Goal: Task Accomplishment & Management: Use online tool/utility

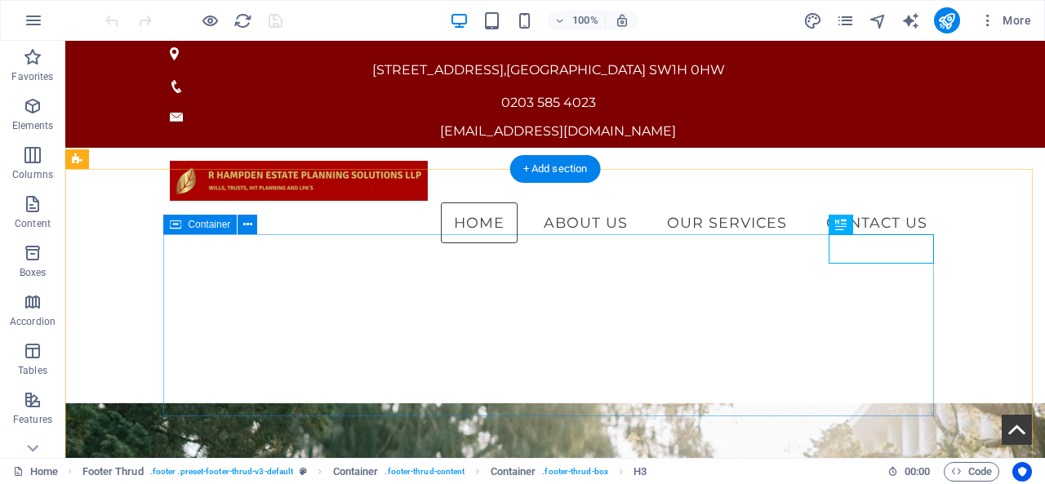
scroll to position [2965, 0]
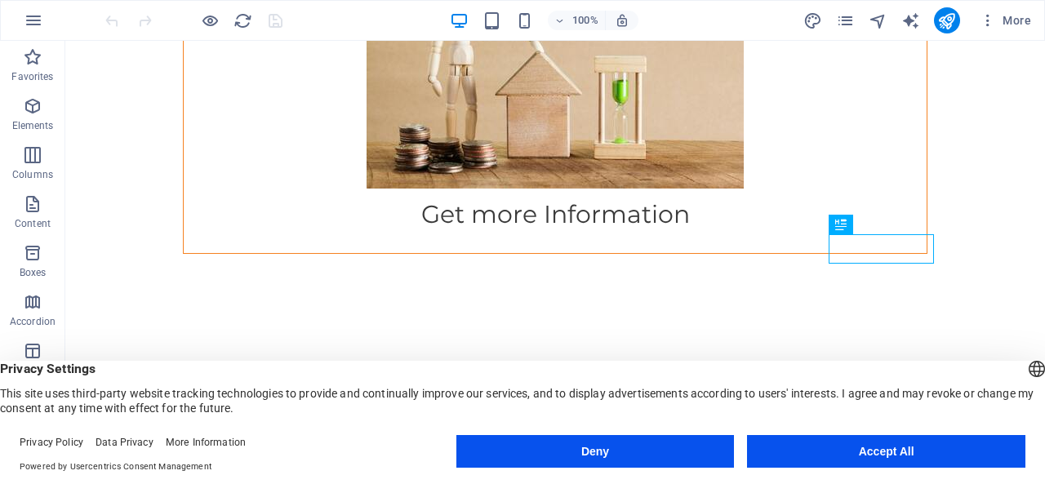
click at [583, 451] on button "Deny" at bounding box center [596, 451] width 279 height 33
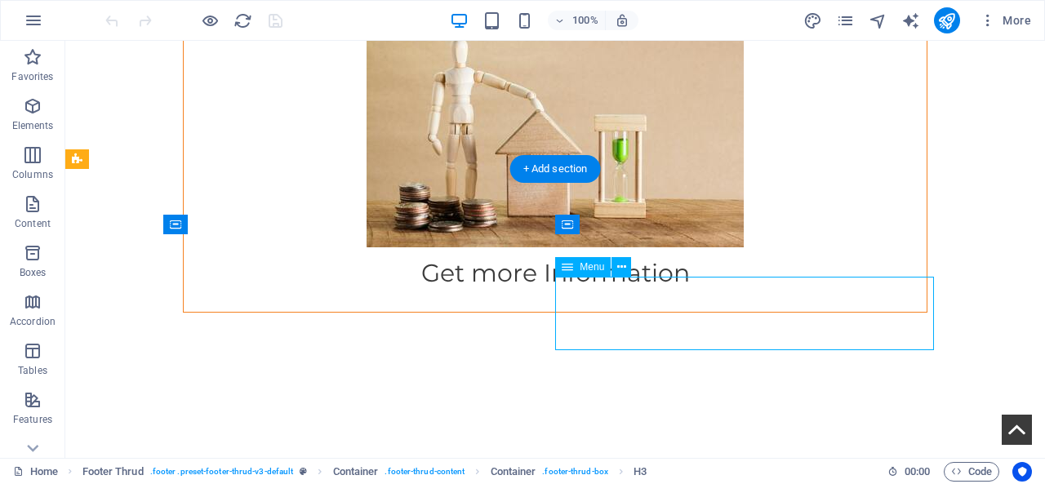
select select
select select "2"
select select
select select "1"
select select
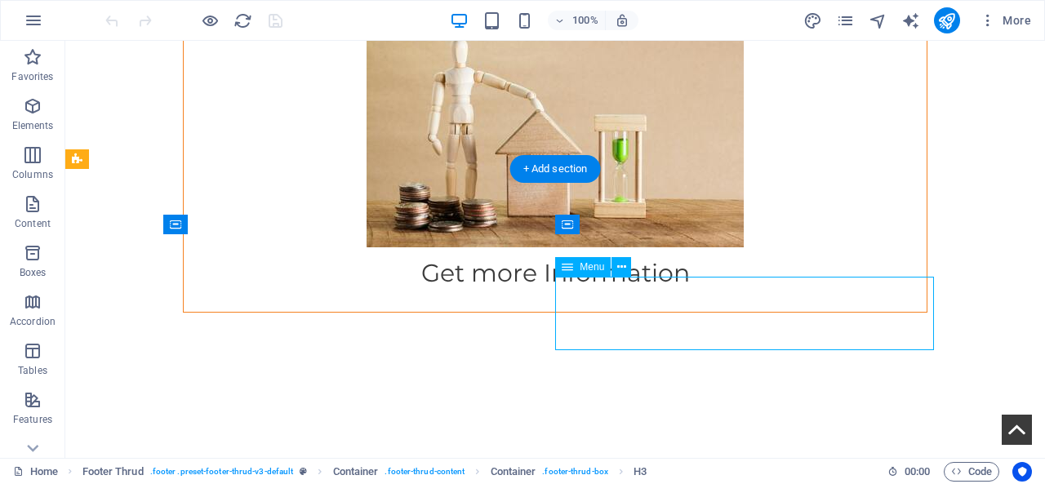
select select "3"
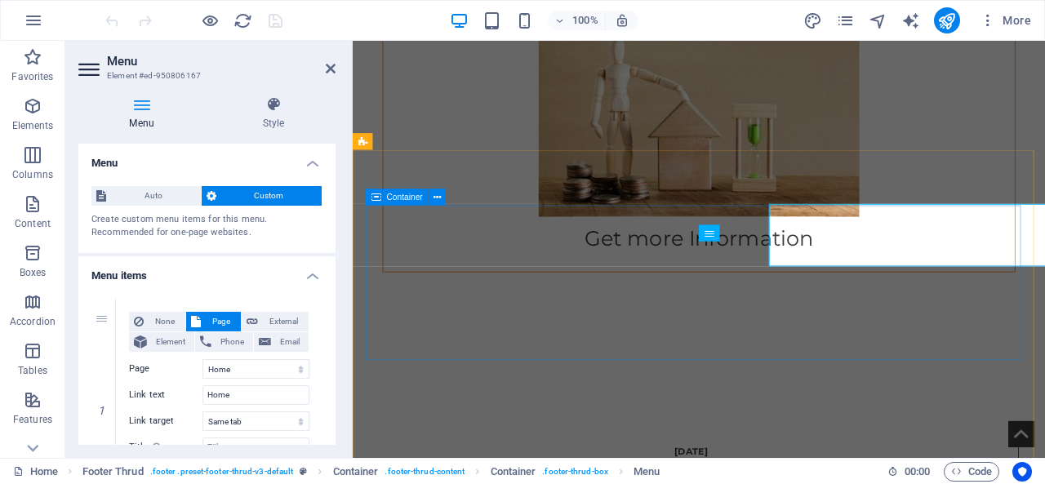
scroll to position [3009, 0]
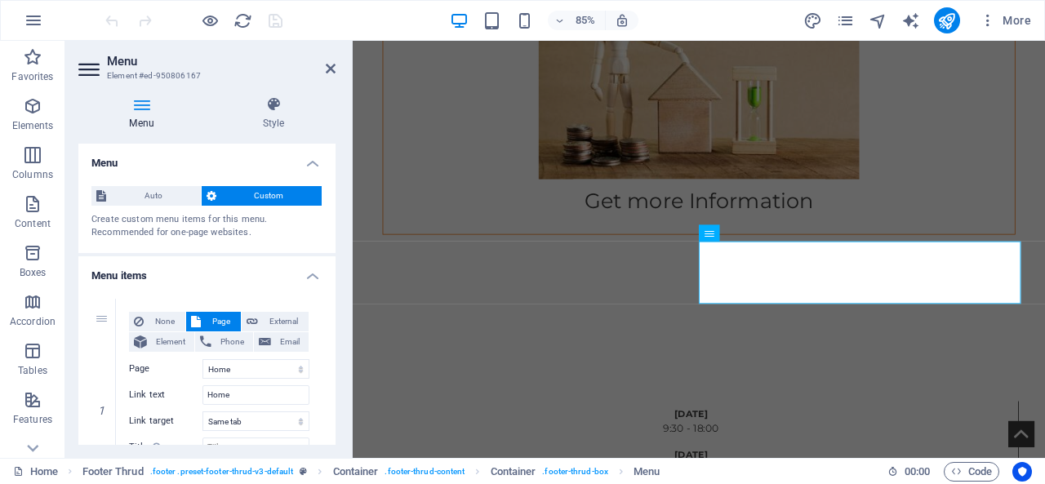
drag, startPoint x: 330, startPoint y: 208, endPoint x: 336, endPoint y: 240, distance: 32.4
click at [336, 238] on div "Menu Style Menu Auto Custom Create custom menu items for this menu. Recommended…" at bounding box center [206, 270] width 283 height 375
click at [336, 228] on div "Menu Style Menu Auto Custom Create custom menu items for this menu. Recommended…" at bounding box center [206, 270] width 283 height 375
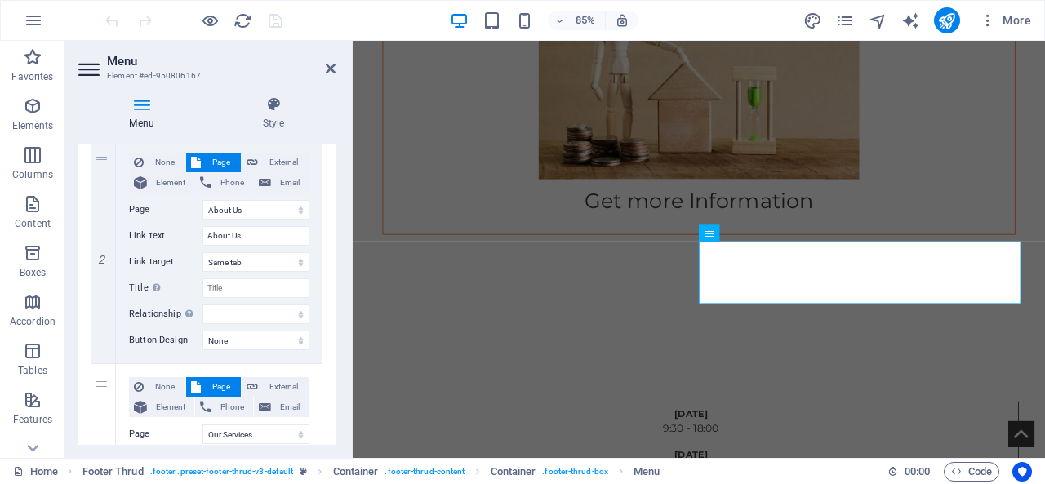
scroll to position [396, 0]
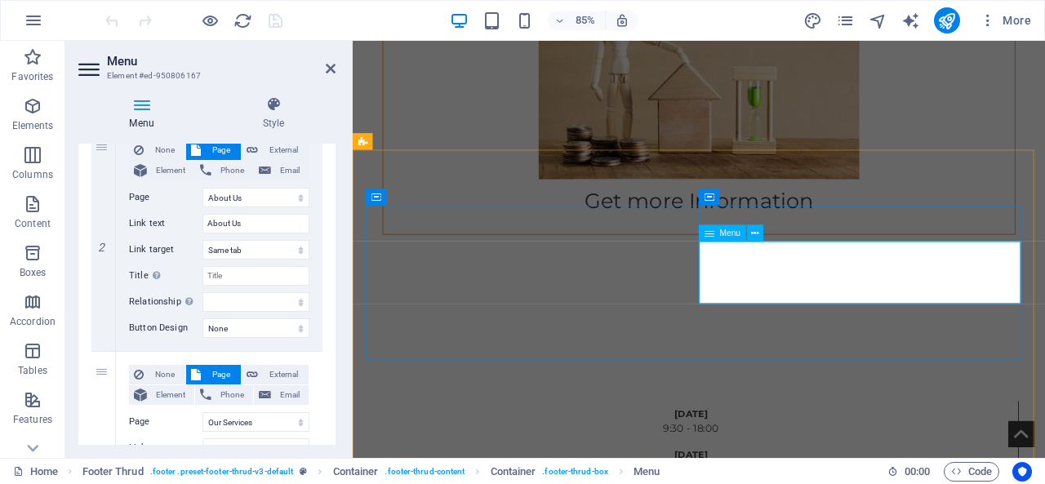
click at [274, 122] on h4 "Style" at bounding box center [274, 113] width 124 height 34
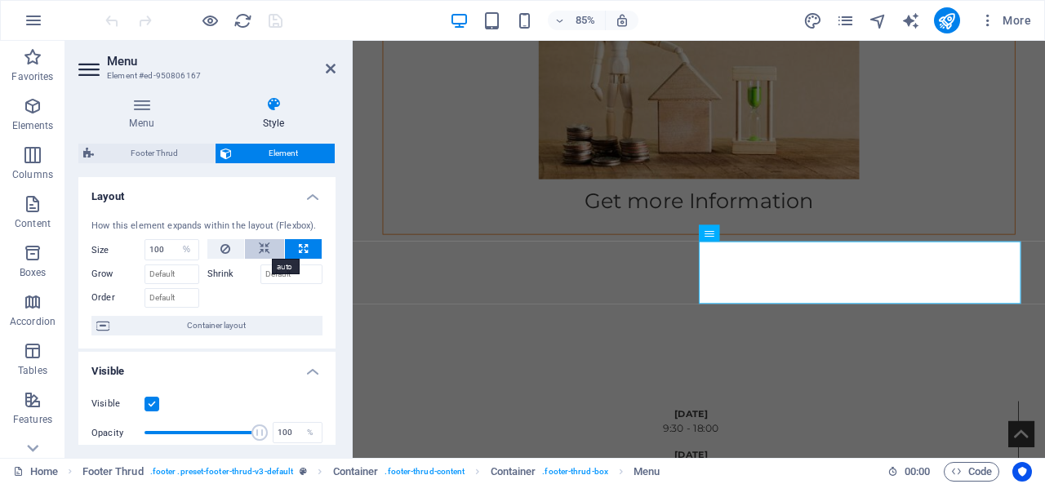
click at [255, 252] on button at bounding box center [264, 249] width 39 height 20
select select "DISABLED_OPTION_VALUE"
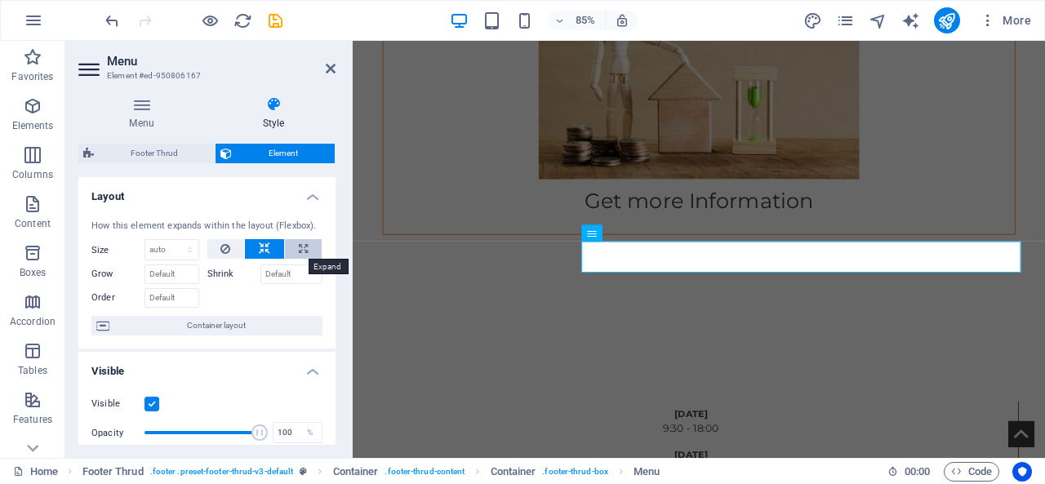
click at [299, 252] on icon at bounding box center [303, 249] width 9 height 20
type input "100"
select select "%"
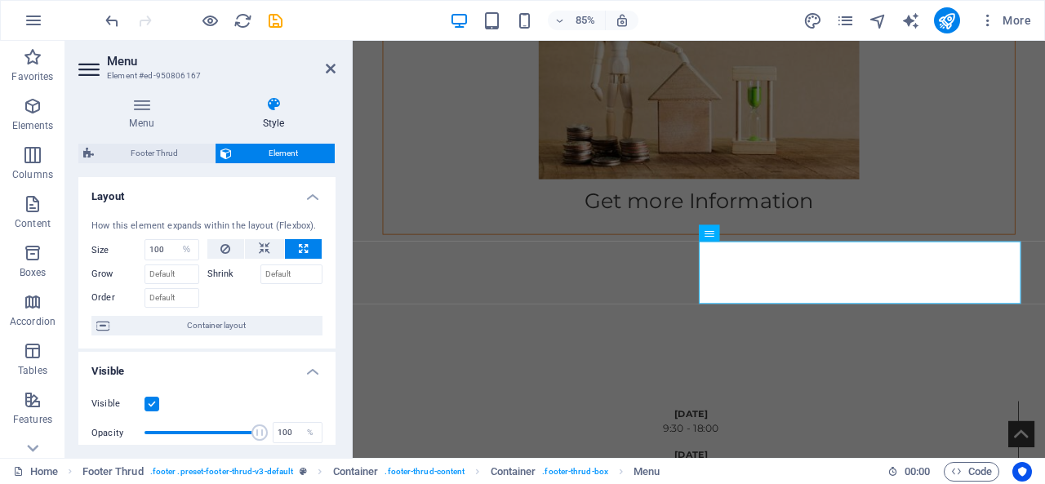
drag, startPoint x: 336, startPoint y: 274, endPoint x: 336, endPoint y: 283, distance: 9.0
click at [336, 283] on div "Menu Style Menu Auto Custom Create custom menu items for this menu. Recommended…" at bounding box center [206, 270] width 283 height 375
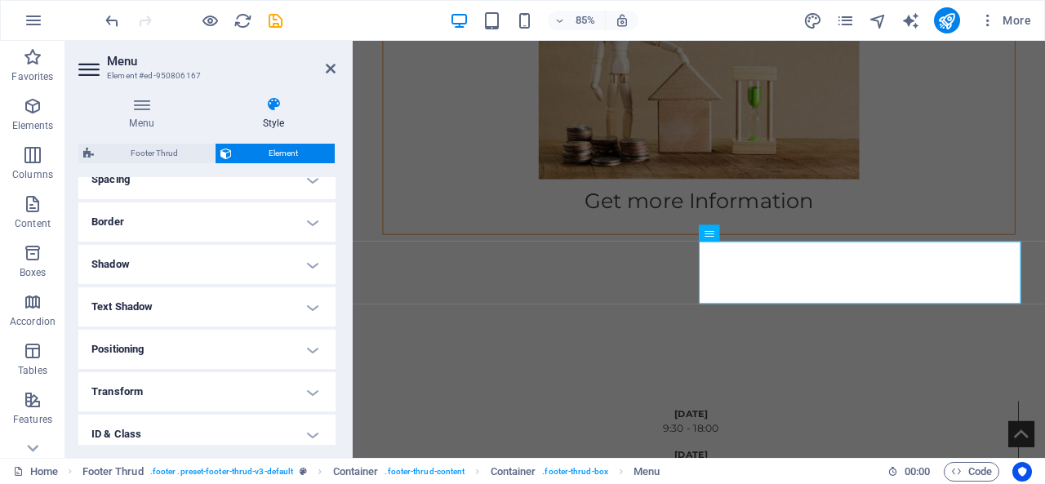
scroll to position [343, 0]
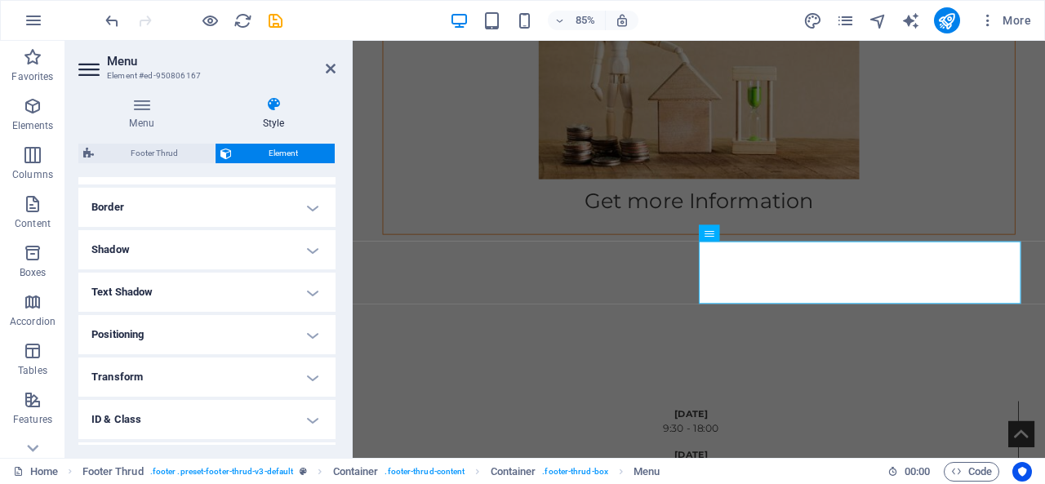
drag, startPoint x: 328, startPoint y: 328, endPoint x: 328, endPoint y: 353, distance: 25.3
click at [328, 352] on h4 "Positioning" at bounding box center [206, 334] width 257 height 39
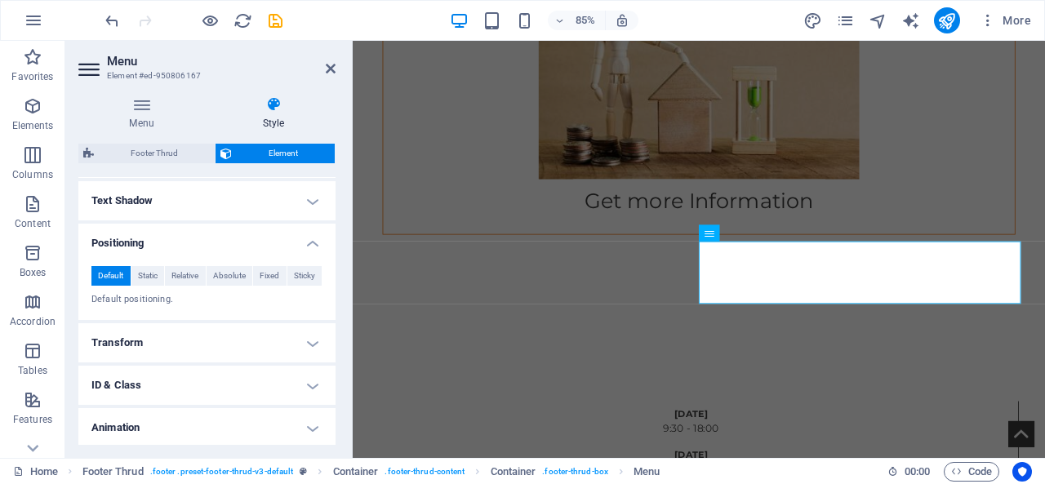
scroll to position [478, 0]
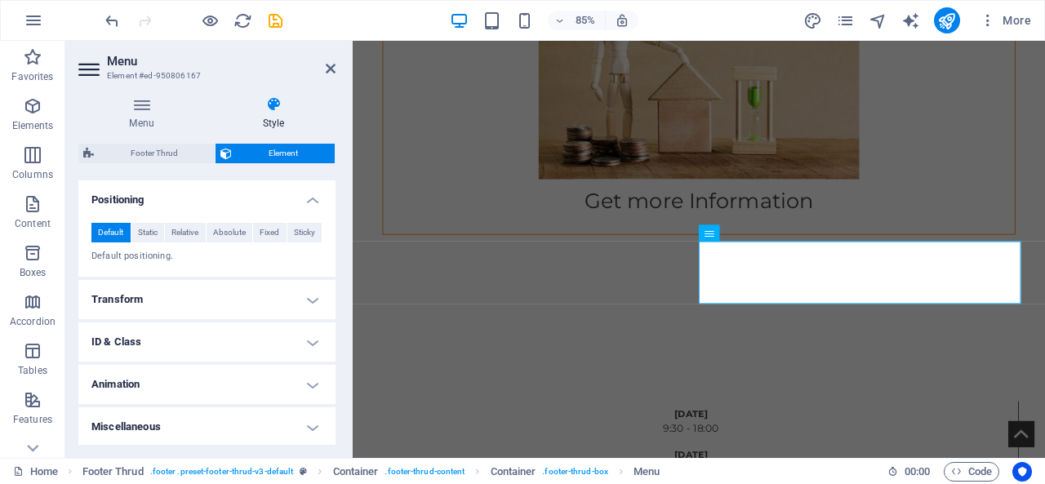
click at [287, 301] on h4 "Transform" at bounding box center [206, 299] width 257 height 39
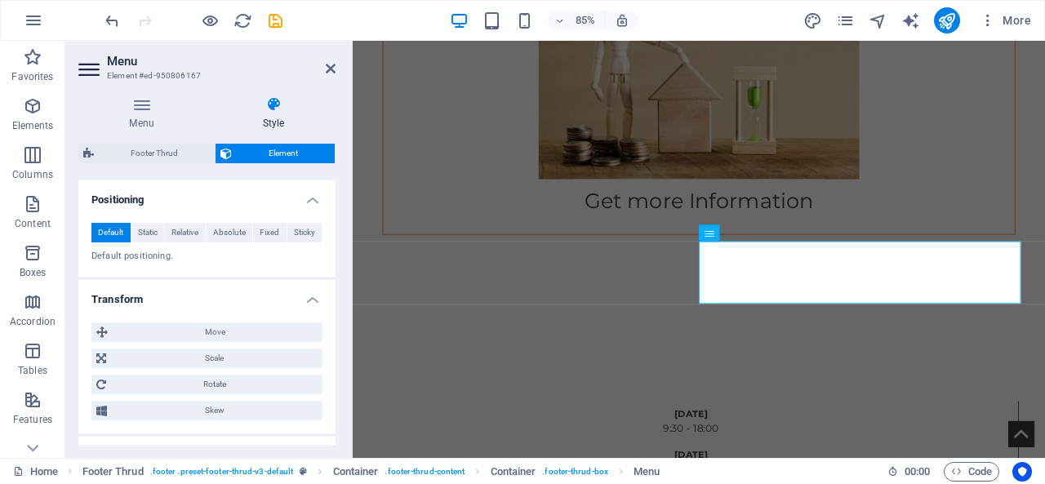
click at [287, 301] on h4 "Transform" at bounding box center [206, 294] width 257 height 29
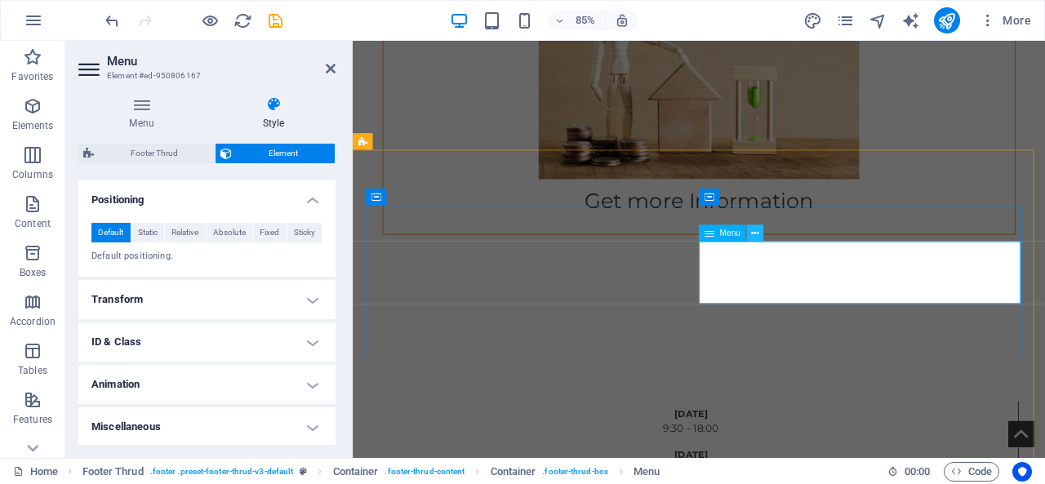
click at [754, 234] on icon at bounding box center [754, 233] width 7 height 15
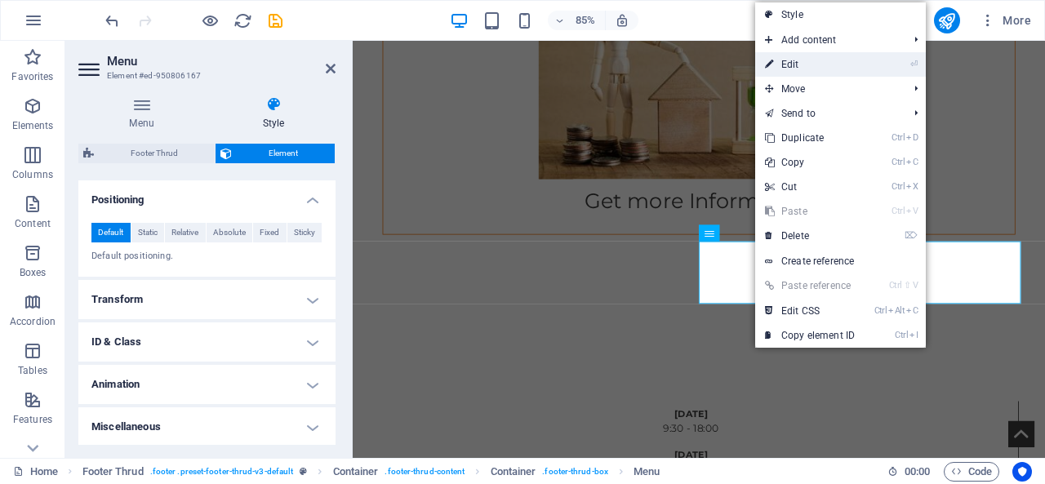
click at [813, 71] on link "⏎ Edit" at bounding box center [809, 64] width 109 height 25
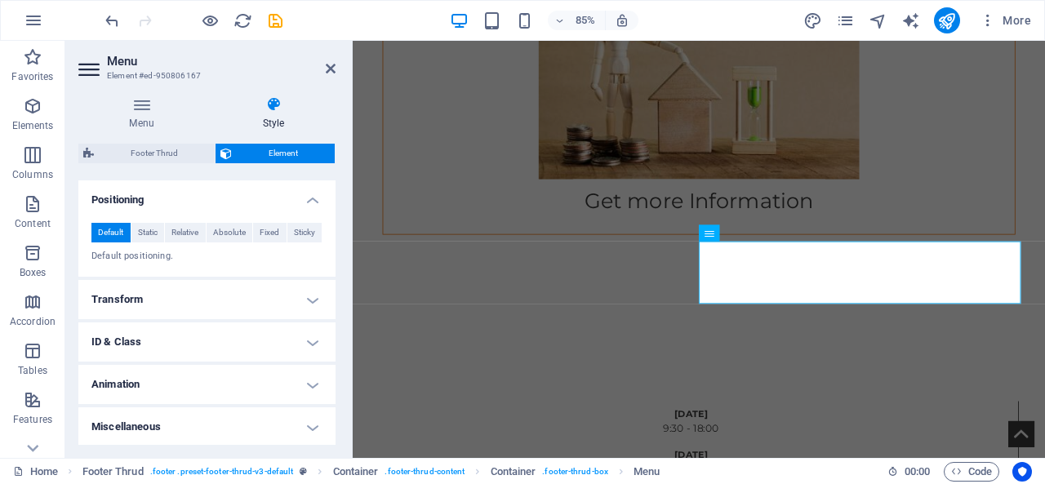
click at [336, 313] on div "Menu Style Menu Auto Custom Create custom menu items for this menu. Recommended…" at bounding box center [206, 270] width 283 height 375
click at [332, 323] on h4 "ID & Class" at bounding box center [206, 342] width 257 height 39
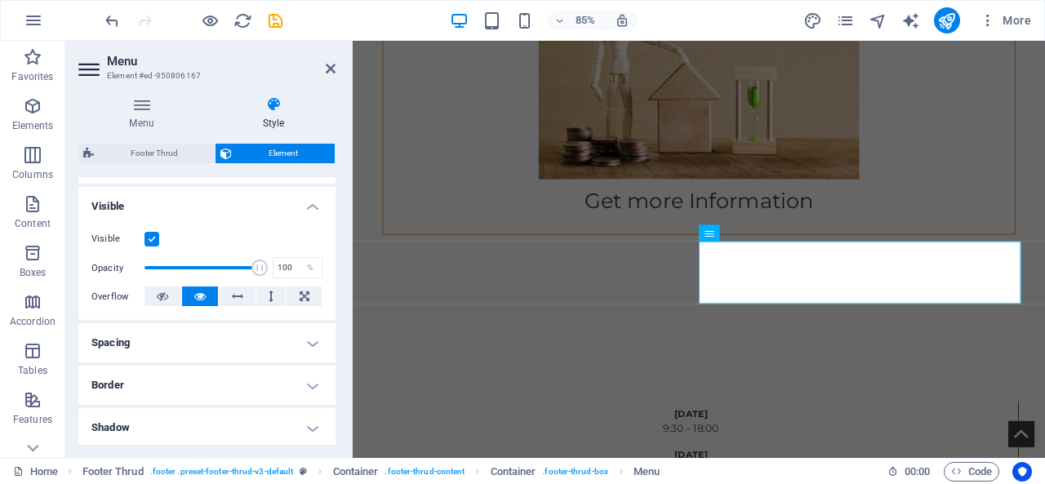
scroll to position [0, 0]
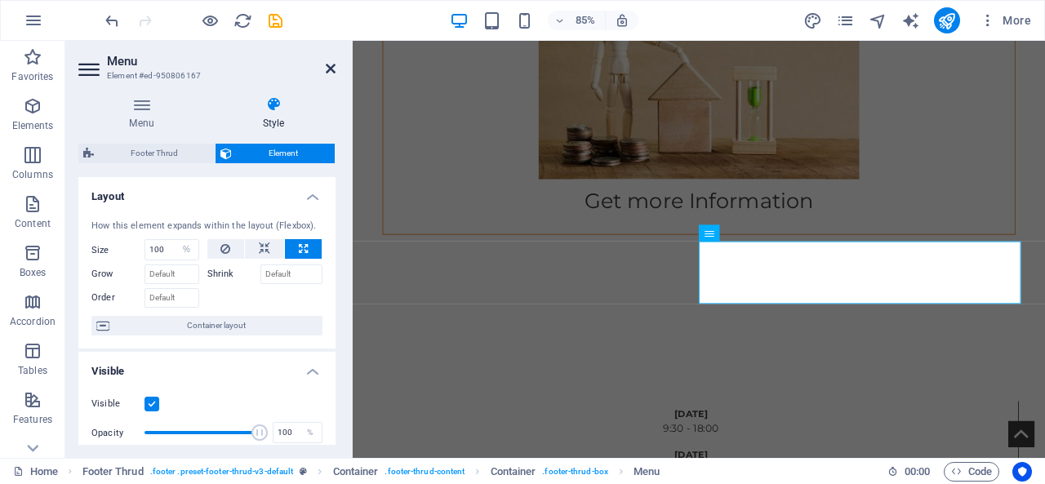
click at [330, 74] on icon at bounding box center [331, 68] width 10 height 13
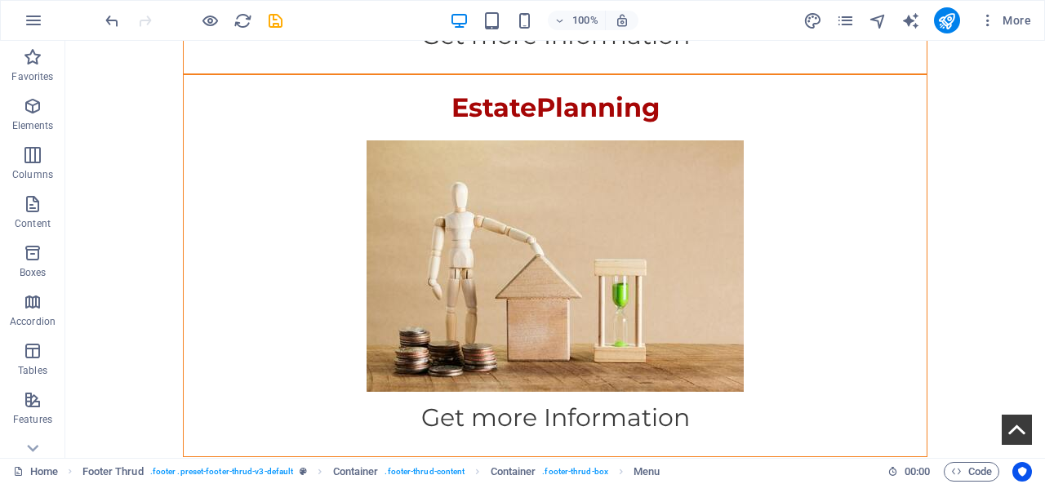
scroll to position [2772, 0]
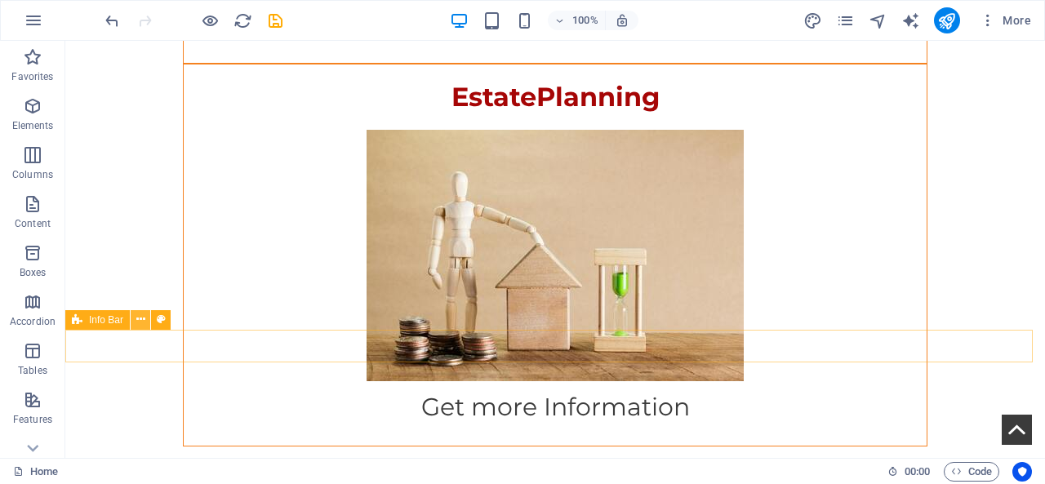
click at [139, 327] on icon at bounding box center [140, 319] width 9 height 17
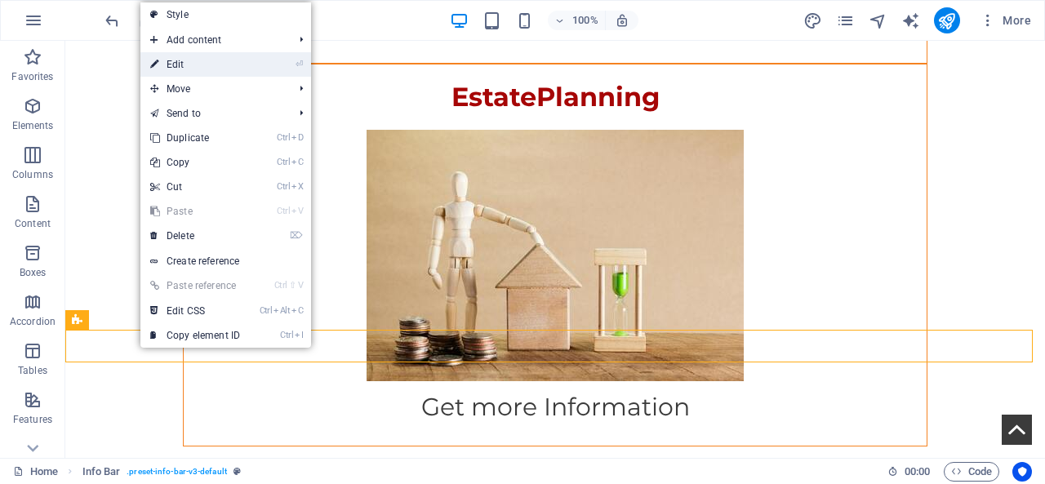
click at [207, 63] on link "⏎ Edit" at bounding box center [194, 64] width 109 height 25
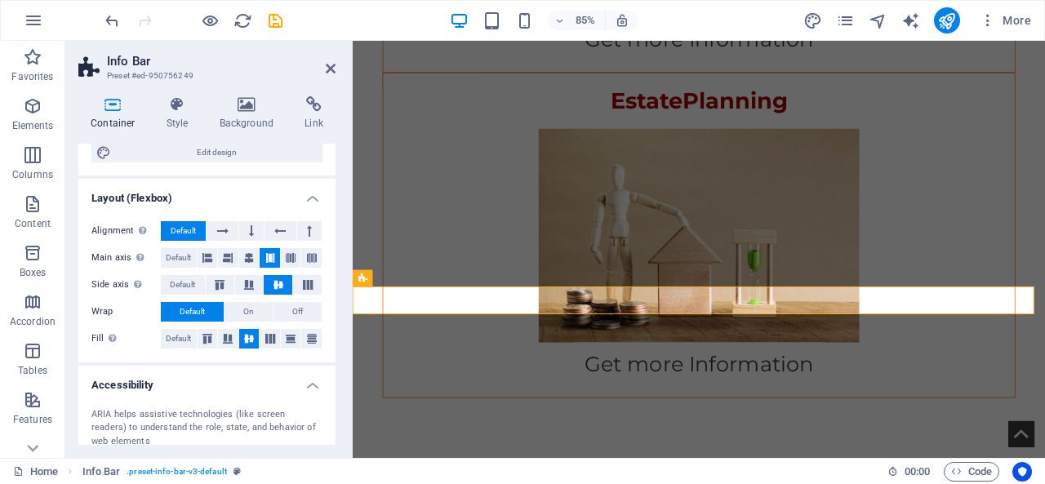
scroll to position [330, 0]
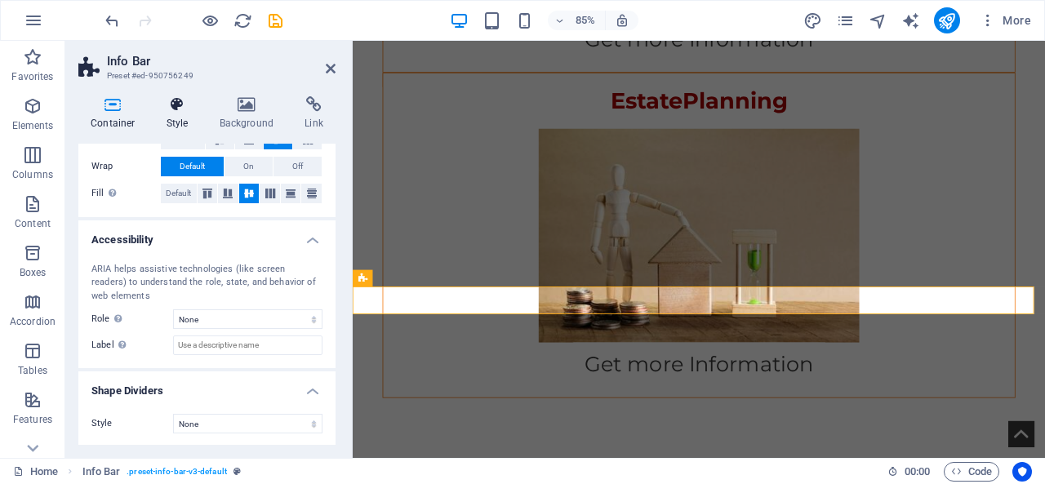
click at [191, 115] on h4 "Style" at bounding box center [180, 113] width 53 height 34
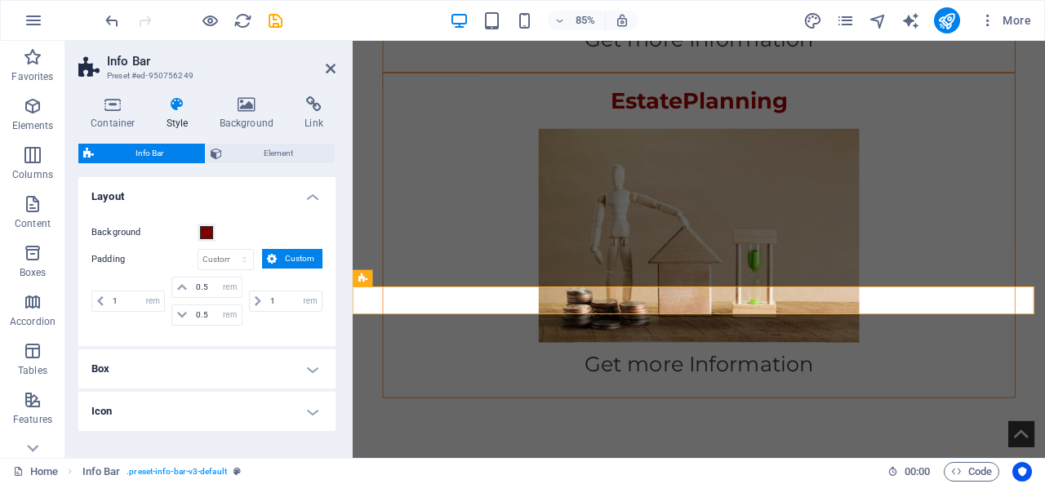
click at [263, 380] on h4 "Box" at bounding box center [206, 369] width 257 height 39
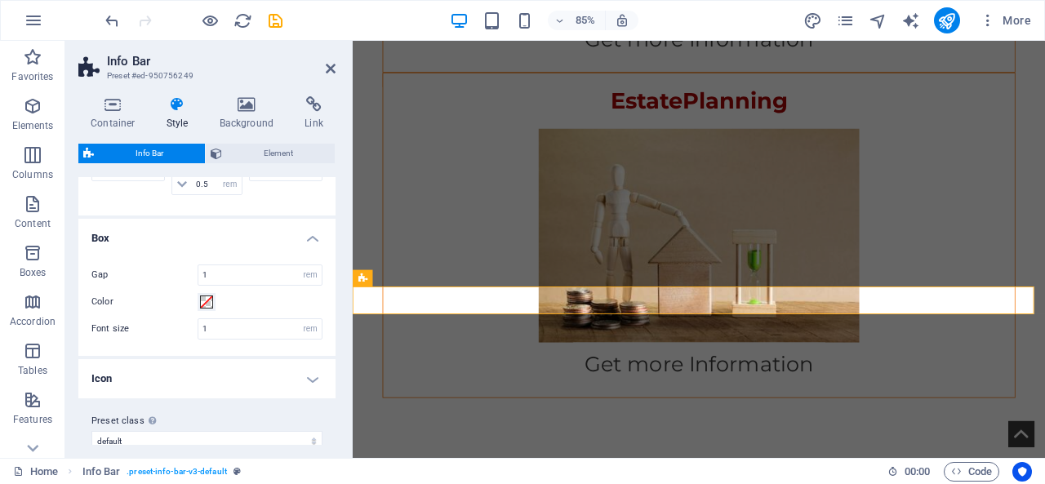
scroll to position [133, 0]
click at [332, 365] on h4 "Icon" at bounding box center [206, 376] width 257 height 39
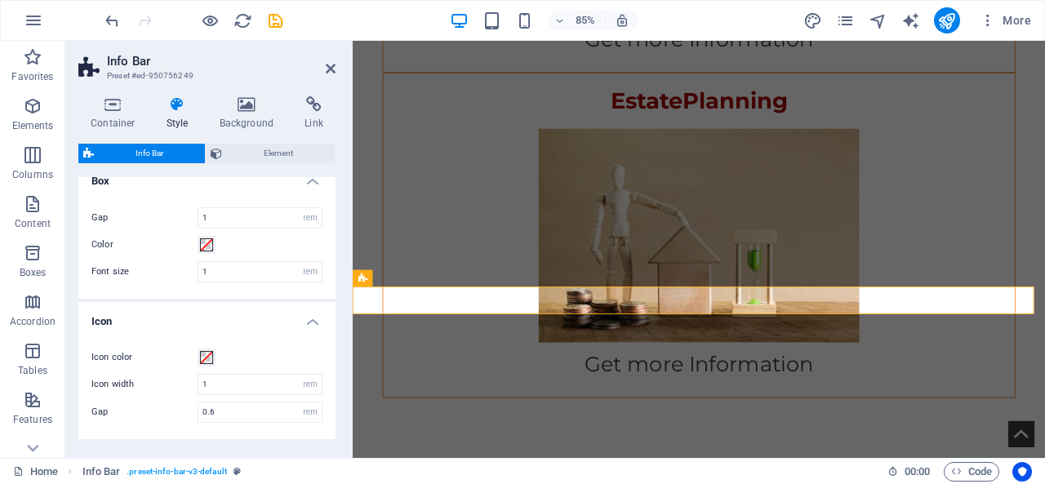
scroll to position [243, 0]
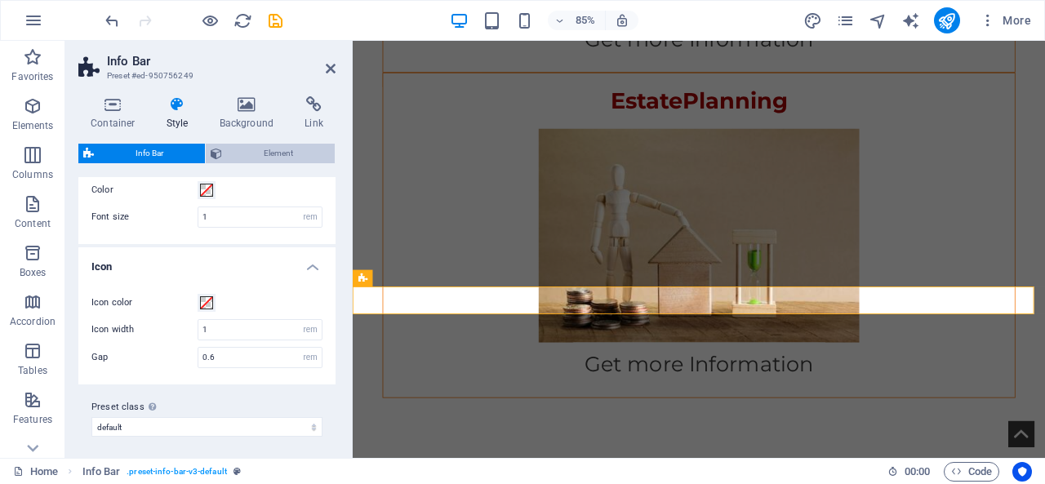
click at [260, 148] on span "Element" at bounding box center [278, 154] width 103 height 20
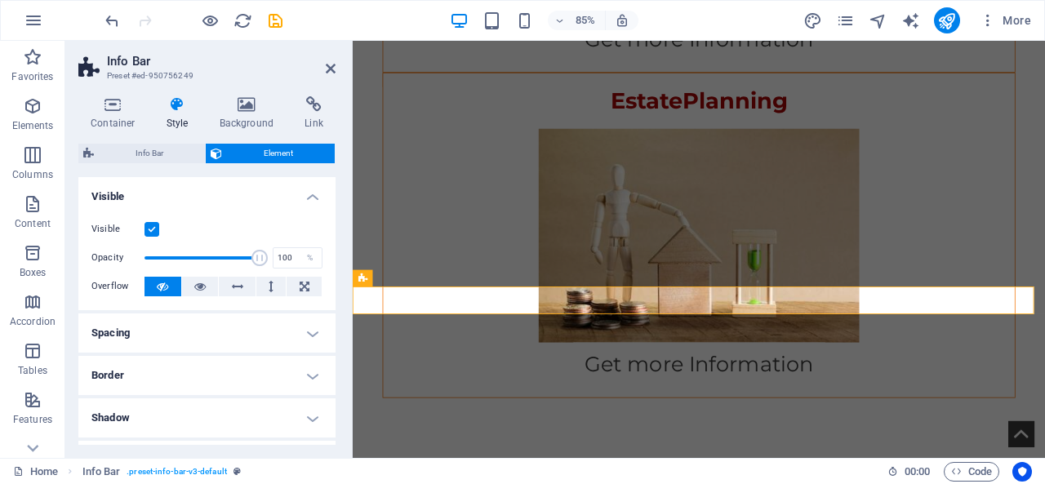
drag, startPoint x: 336, startPoint y: 267, endPoint x: 299, endPoint y: 355, distance: 95.6
click at [302, 363] on div "Container Style Background Link Size Height Default px rem % vh vw Min. height …" at bounding box center [206, 270] width 283 height 375
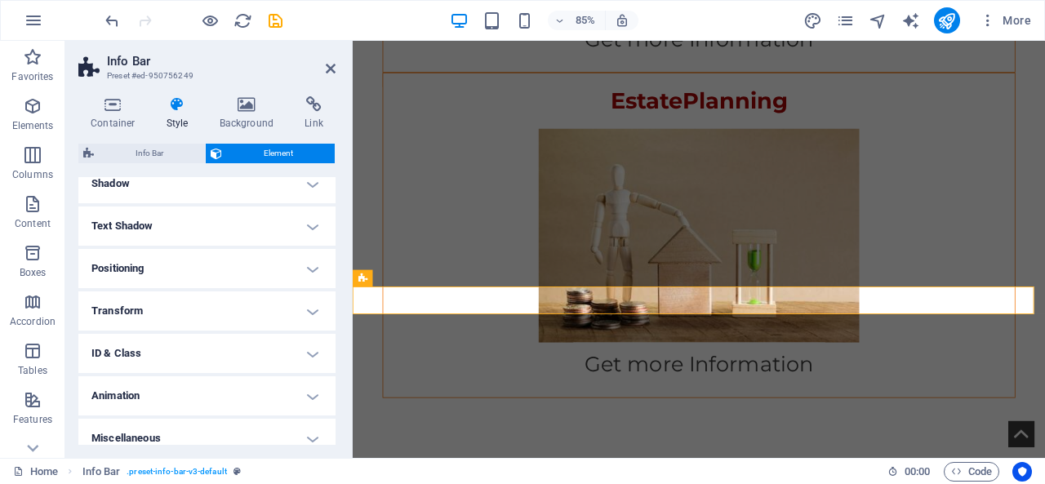
scroll to position [247, 0]
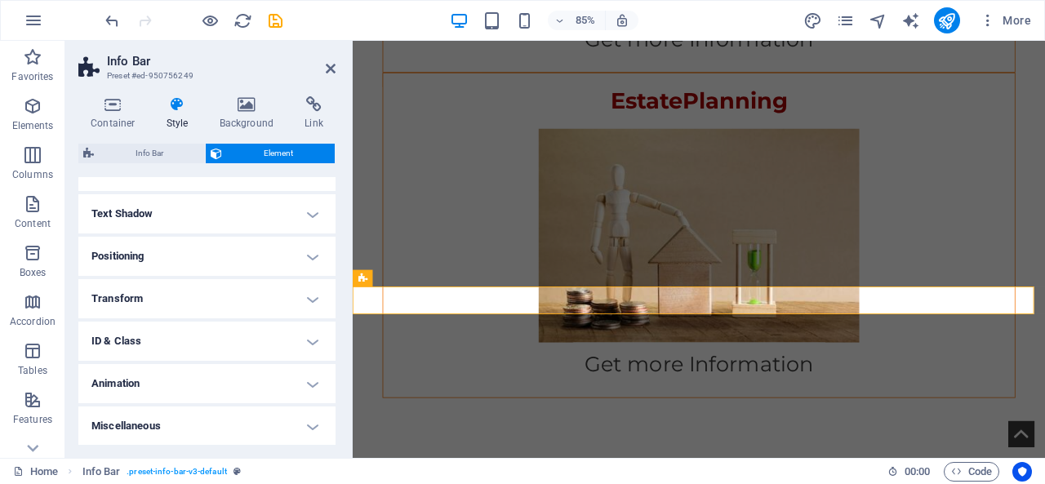
click at [271, 397] on h4 "Animation" at bounding box center [206, 383] width 257 height 39
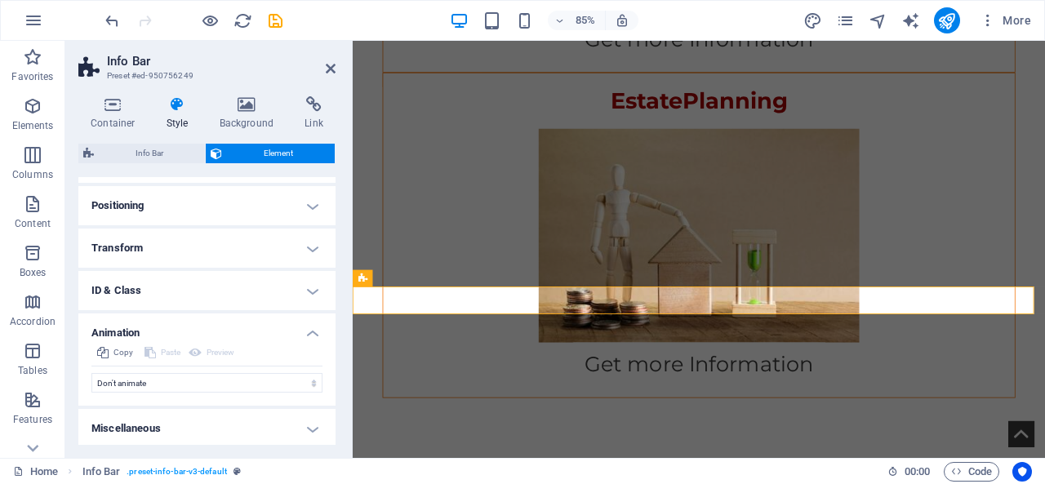
scroll to position [299, 0]
click at [307, 377] on select "Don't animate Show / Hide Slide up/down Zoom in/out Slide left to right Slide r…" at bounding box center [206, 382] width 231 height 20
select select "pulse"
click at [91, 372] on select "Don't animate Show / Hide Slide up/down Zoom in/out Slide left to right Slide r…" at bounding box center [206, 382] width 231 height 20
select select "scroll"
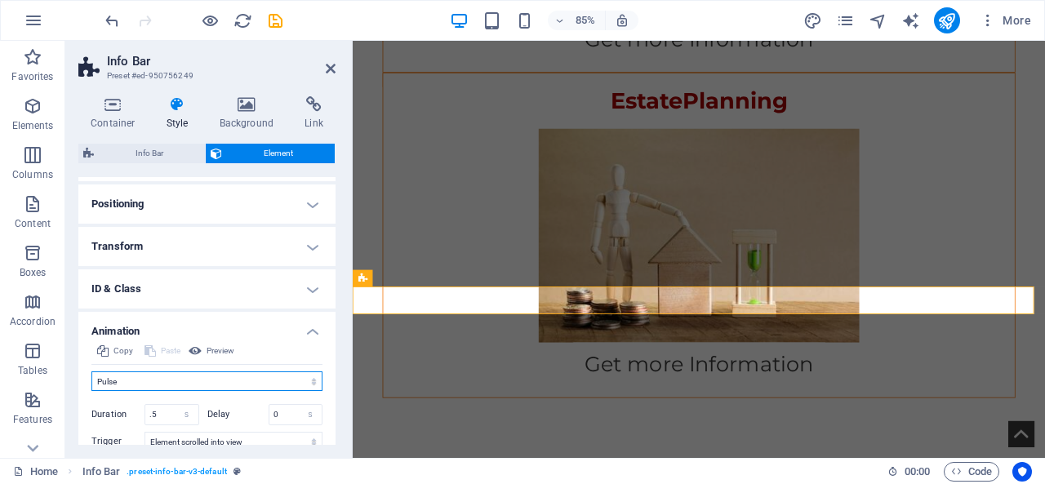
click at [265, 373] on select "Don't animate Show / Hide Slide up/down Zoom in/out Slide left to right Slide r…" at bounding box center [206, 382] width 231 height 20
click at [91, 372] on select "Don't animate Show / Hide Slide up/down Zoom in/out Slide left to right Slide r…" at bounding box center [206, 382] width 231 height 20
click at [257, 376] on select "Don't animate Show / Hide Slide up/down Zoom in/out Slide left to right Slide r…" at bounding box center [206, 382] width 231 height 20
click at [91, 372] on select "Don't animate Show / Hide Slide up/down Zoom in/out Slide left to right Slide r…" at bounding box center [206, 382] width 231 height 20
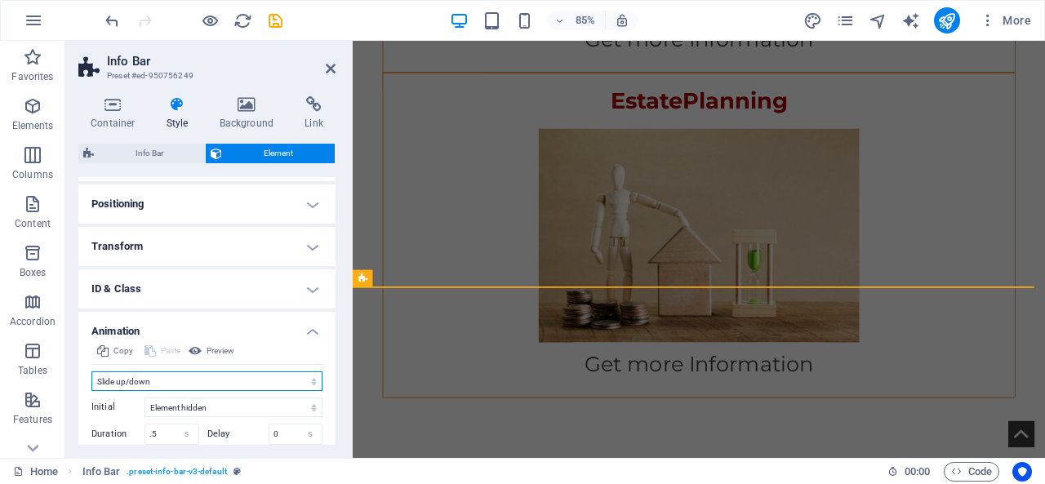
click at [260, 388] on select "Don't animate Show / Hide Slide up/down Zoom in/out Slide left to right Slide r…" at bounding box center [206, 382] width 231 height 20
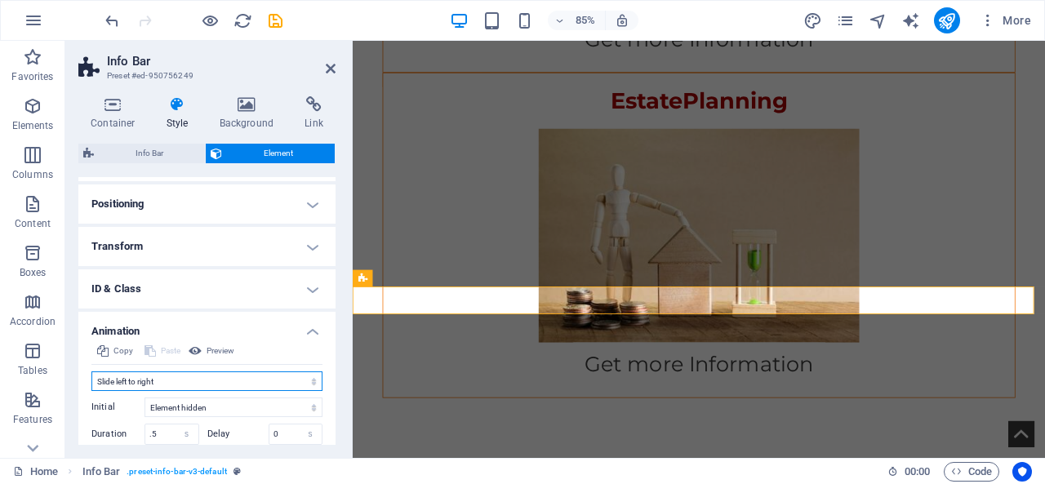
click at [91, 372] on select "Don't animate Show / Hide Slide up/down Zoom in/out Slide left to right Slide r…" at bounding box center [206, 382] width 231 height 20
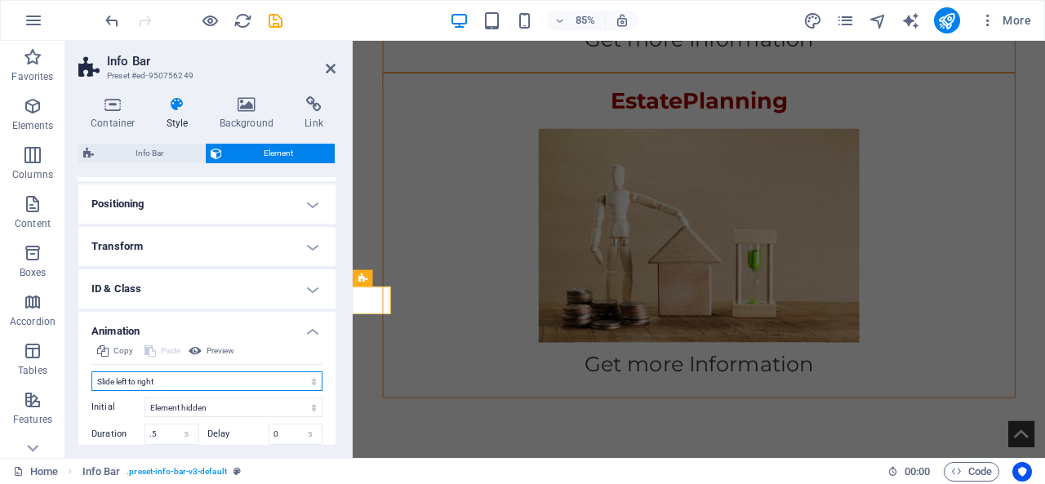
click at [277, 380] on select "Don't animate Show / Hide Slide up/down Zoom in/out Slide left to right Slide r…" at bounding box center [206, 382] width 231 height 20
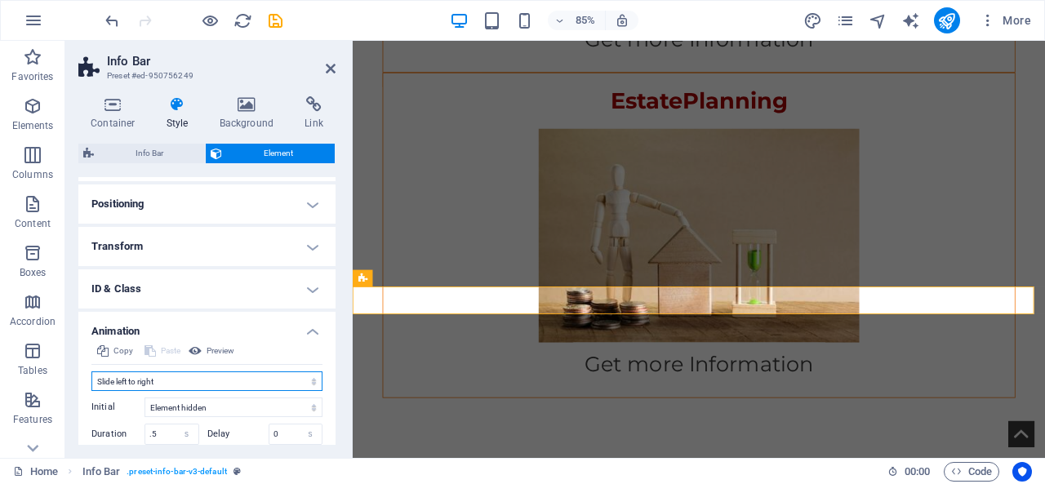
select select "move-right-to-left"
click at [91, 372] on select "Don't animate Show / Hide Slide up/down Zoom in/out Slide left to right Slide r…" at bounding box center [206, 382] width 231 height 20
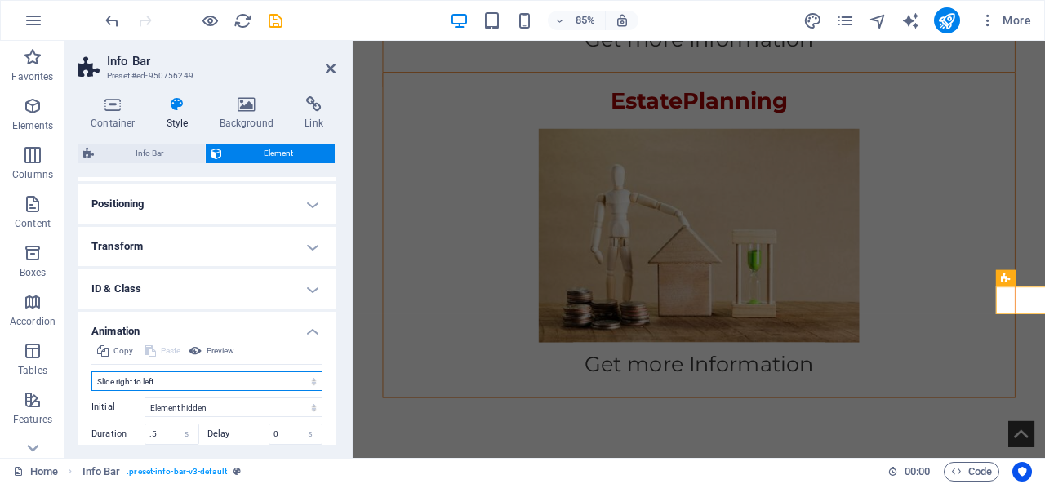
click at [283, 382] on select "Don't animate Show / Hide Slide up/down Zoom in/out Slide left to right Slide r…" at bounding box center [206, 382] width 231 height 20
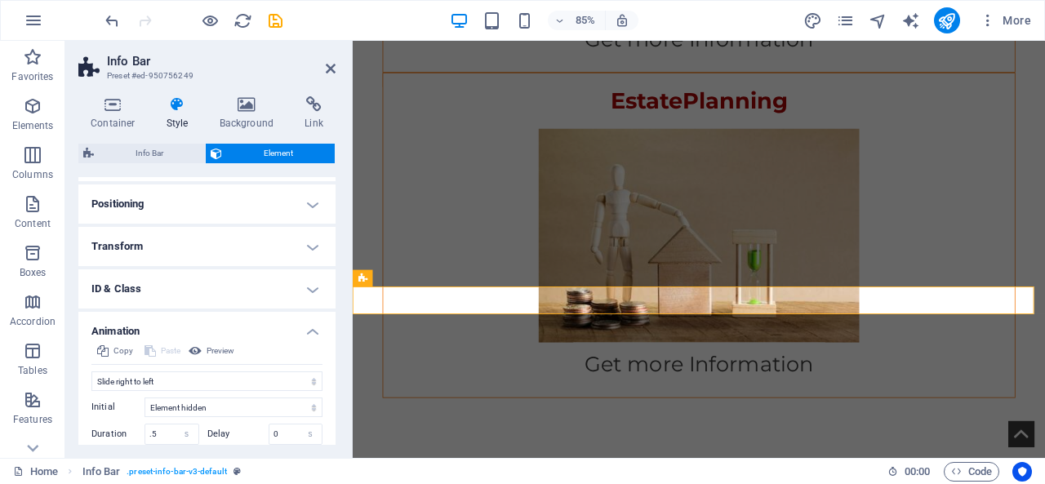
click at [332, 384] on div "Copy Paste Preview Don't animate Show / Hide Slide up/down Zoom in/out Slide le…" at bounding box center [206, 430] width 257 height 178
click at [223, 350] on span "Preview" at bounding box center [221, 351] width 28 height 20
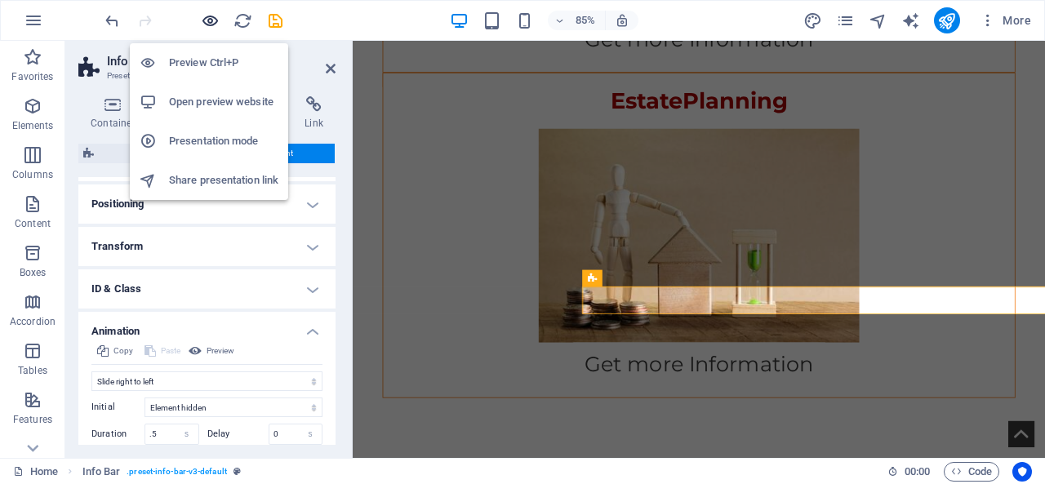
click at [208, 16] on icon "button" at bounding box center [210, 20] width 19 height 19
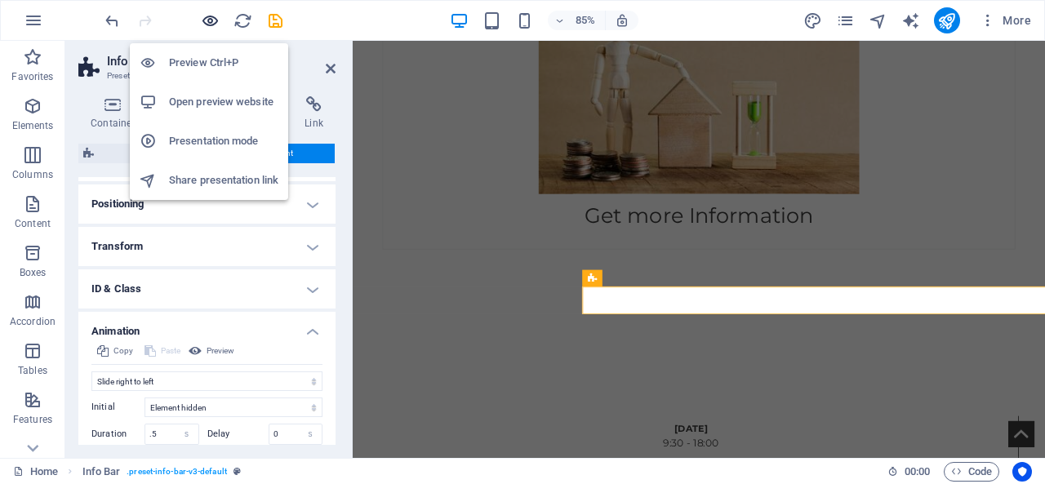
scroll to position [2772, 0]
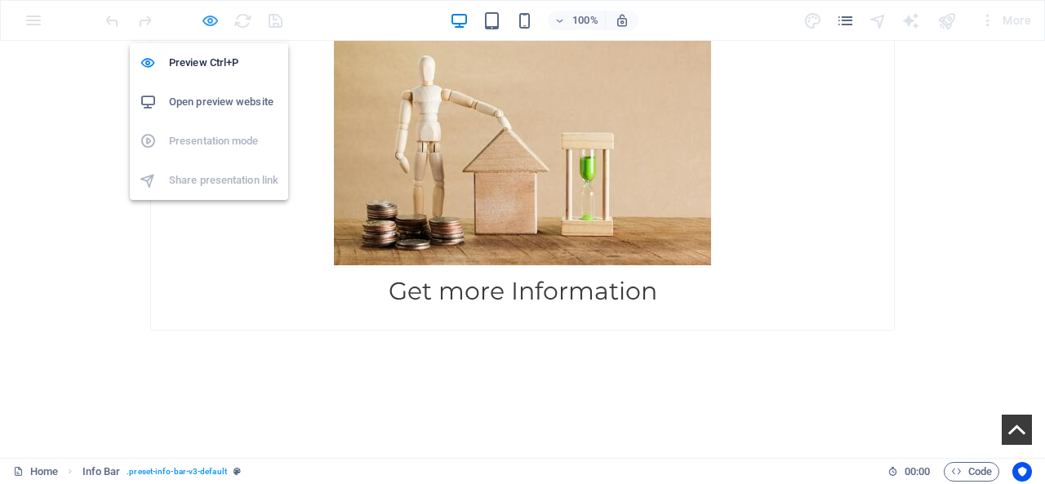
click at [208, 16] on icon "button" at bounding box center [210, 20] width 19 height 19
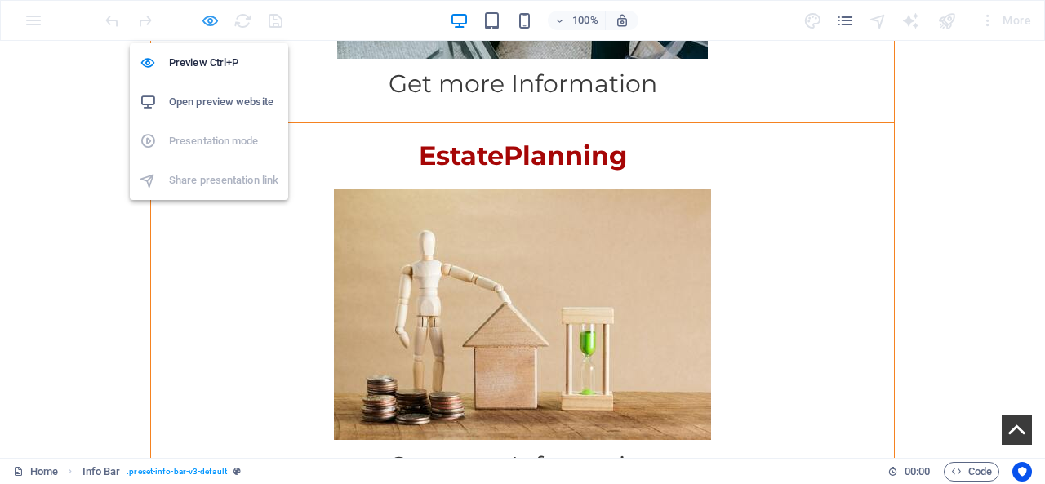
select select "move-right-to-left"
select select "s"
select select "scroll"
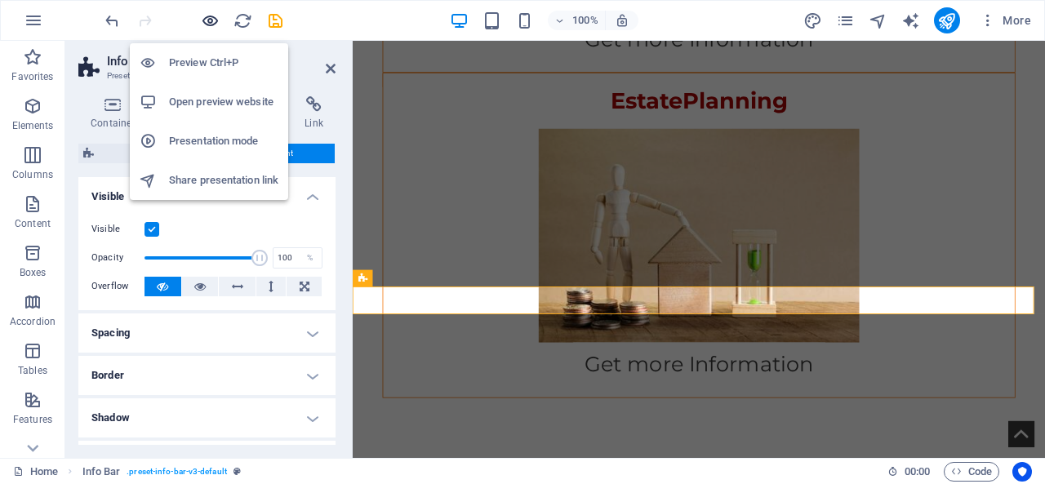
click at [208, 16] on icon "button" at bounding box center [210, 20] width 19 height 19
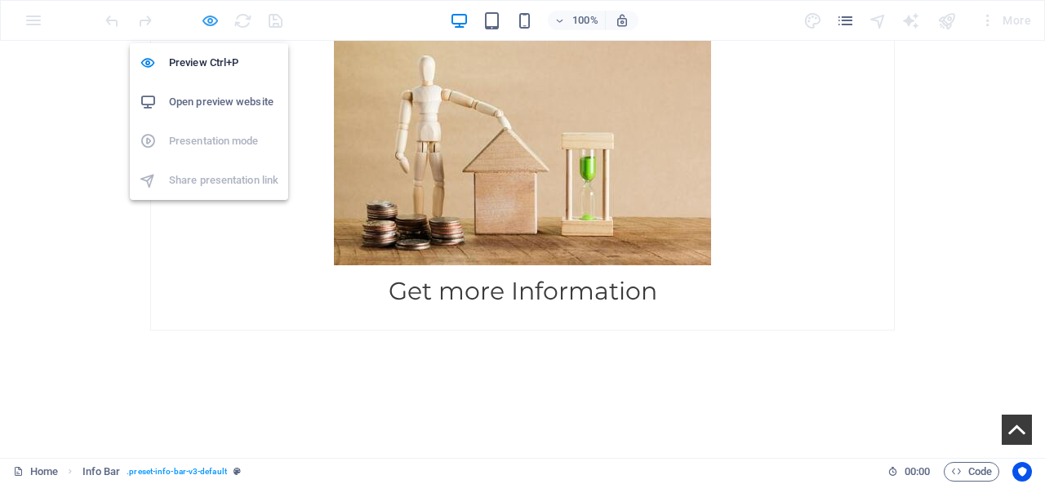
click at [208, 16] on icon "button" at bounding box center [210, 20] width 19 height 19
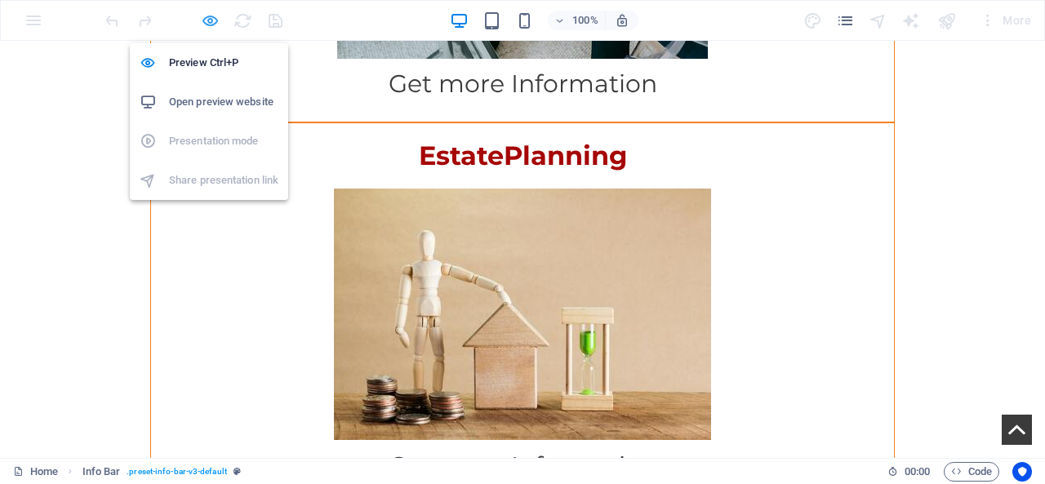
select select "move-right-to-left"
select select "s"
select select "scroll"
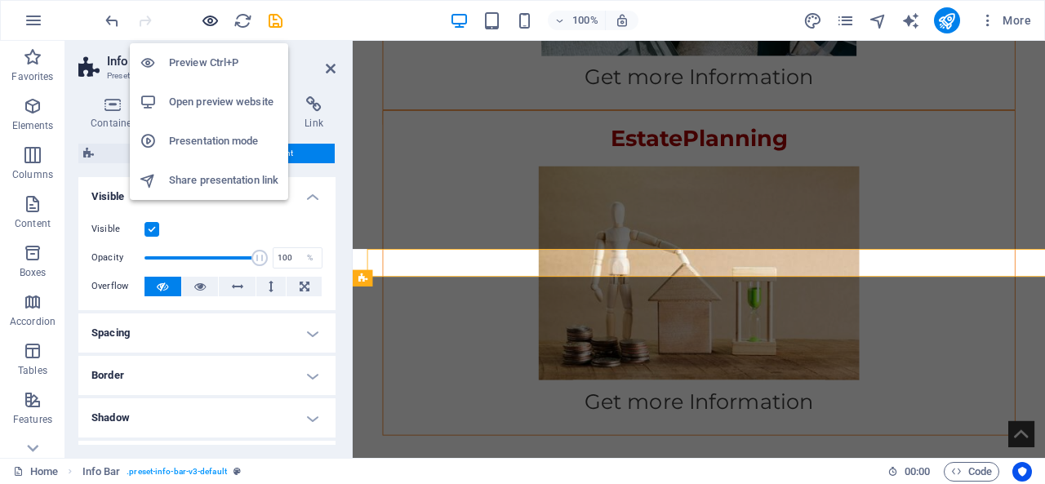
scroll to position [2816, 0]
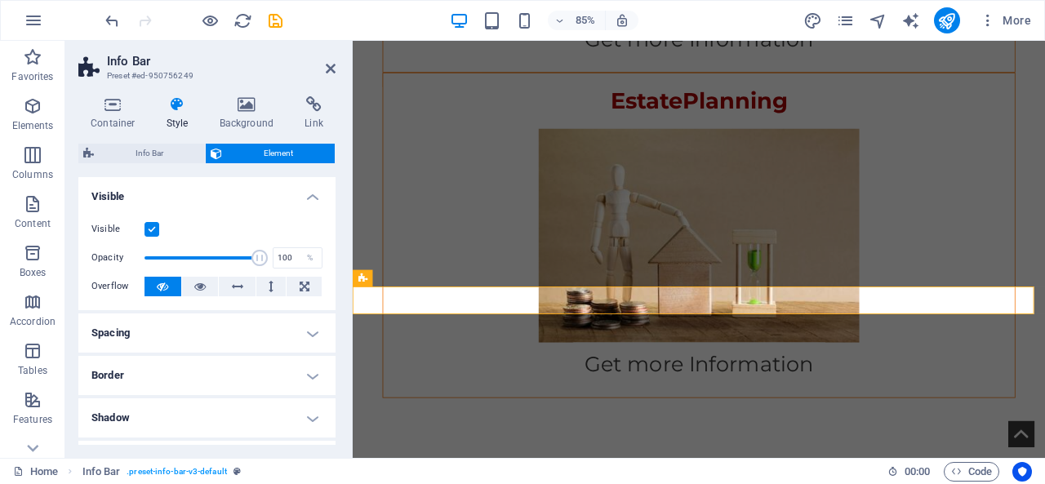
drag, startPoint x: 332, startPoint y: 283, endPoint x: 332, endPoint y: 323, distance: 40.0
click at [332, 323] on div "Layout How this element expands within the layout (Flexbox). Size Default auto …" at bounding box center [206, 311] width 257 height 268
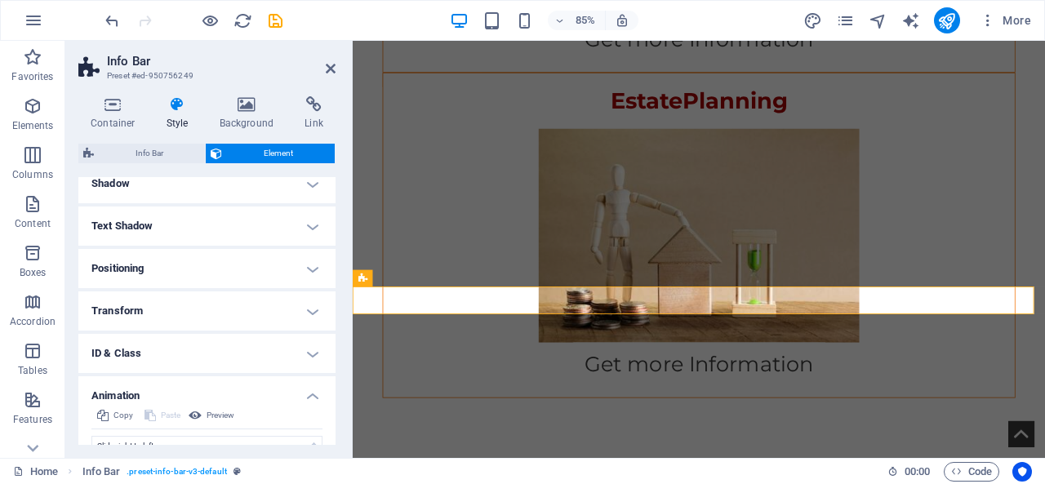
drag, startPoint x: 336, startPoint y: 336, endPoint x: 336, endPoint y: 355, distance: 19.6
click at [336, 355] on div "Container Style Background Link Size Height Default px rem % vh vw Min. height …" at bounding box center [206, 270] width 283 height 375
click at [336, 384] on div "Container Style Background Link Size Height Default px rem % vh vw Min. height …" at bounding box center [206, 270] width 283 height 375
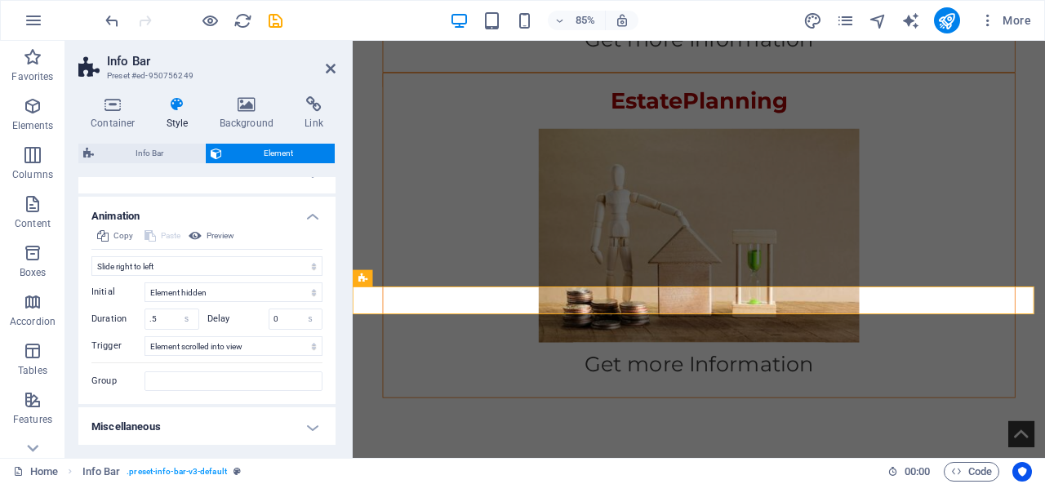
scroll to position [408, 0]
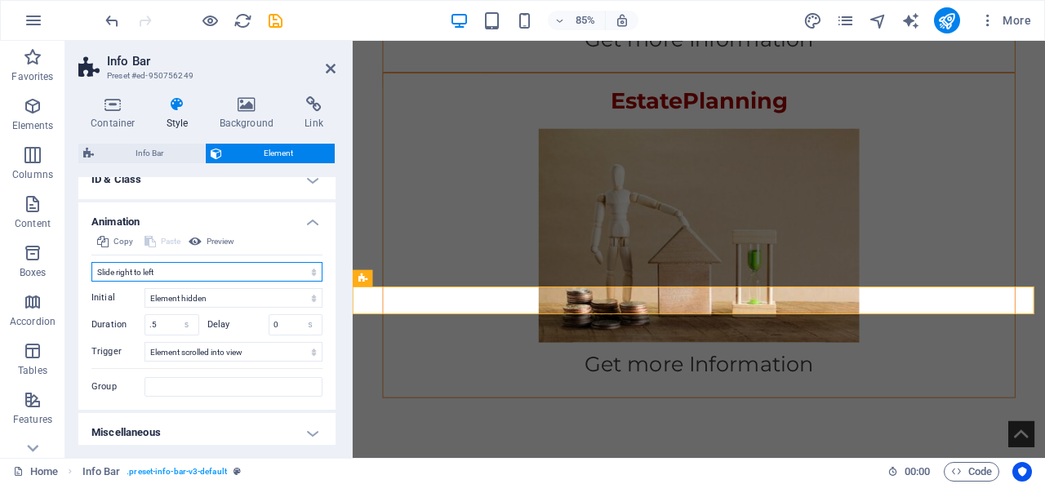
click at [253, 270] on select "Don't animate Show / Hide Slide up/down Zoom in/out Slide left to right Slide r…" at bounding box center [206, 272] width 231 height 20
select select "none"
click at [91, 282] on select "Don't animate Show / Hide Slide up/down Zoom in/out Slide left to right Slide r…" at bounding box center [206, 272] width 231 height 20
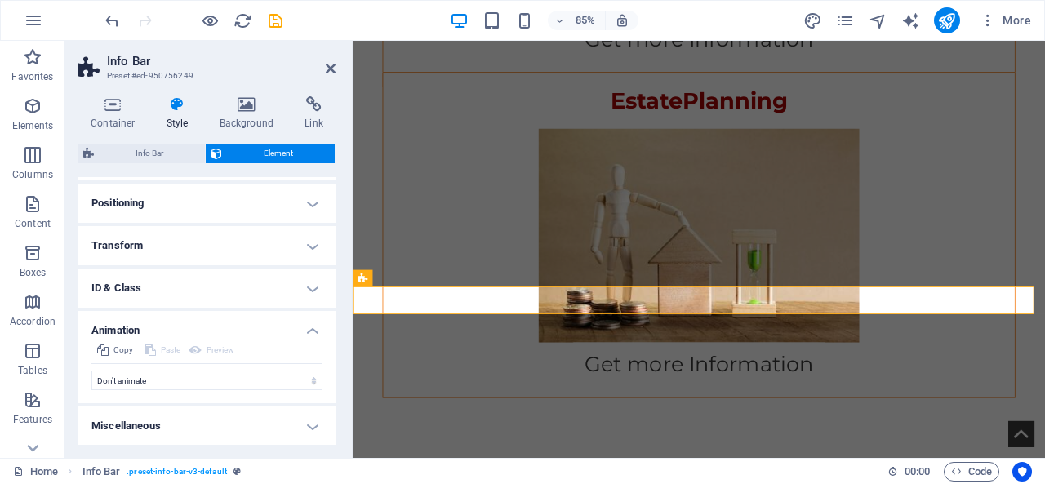
click at [297, 321] on h4 "Animation" at bounding box center [206, 325] width 257 height 29
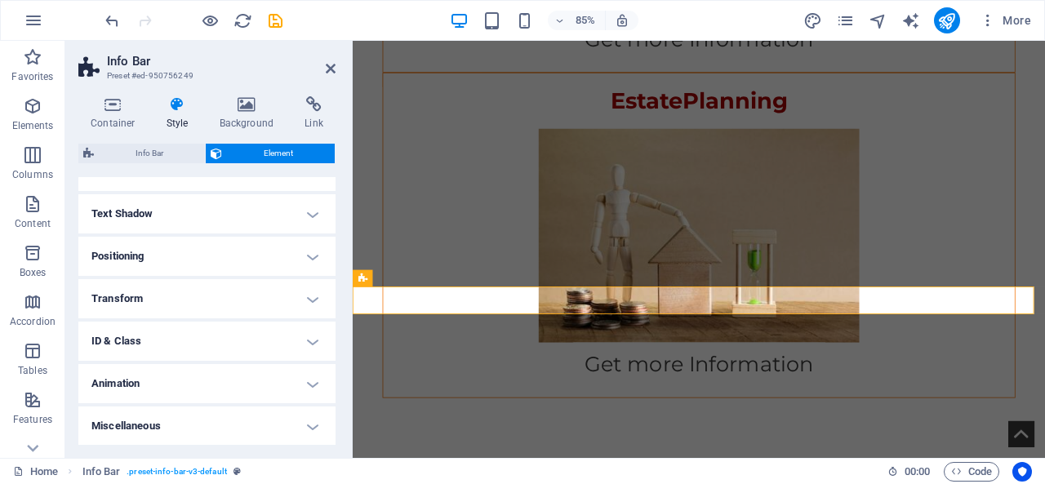
click at [257, 259] on h4 "Positioning" at bounding box center [206, 256] width 257 height 39
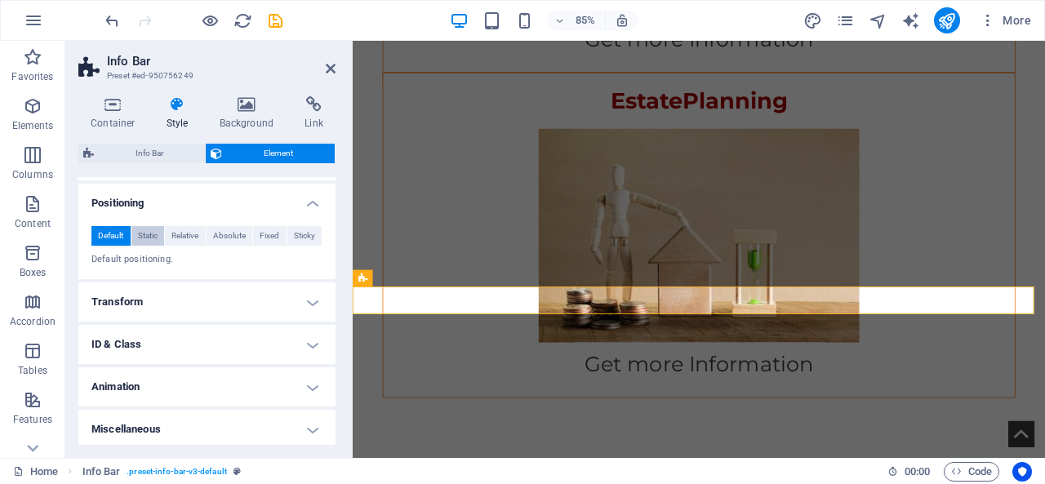
click at [147, 230] on span "Static" at bounding box center [148, 236] width 20 height 20
click at [109, 238] on span "Default" at bounding box center [110, 236] width 25 height 20
click at [229, 182] on ul "Layout How this element expands within the layout (Flexbox). Size Default auto …" at bounding box center [206, 163] width 257 height 573
click at [225, 189] on h4 "Positioning" at bounding box center [206, 198] width 257 height 29
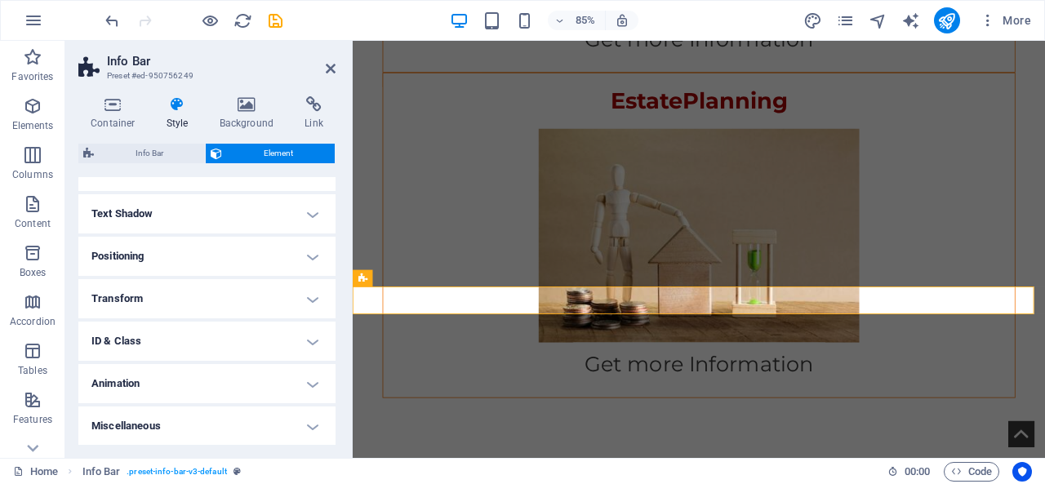
click at [240, 306] on h4 "Transform" at bounding box center [206, 298] width 257 height 39
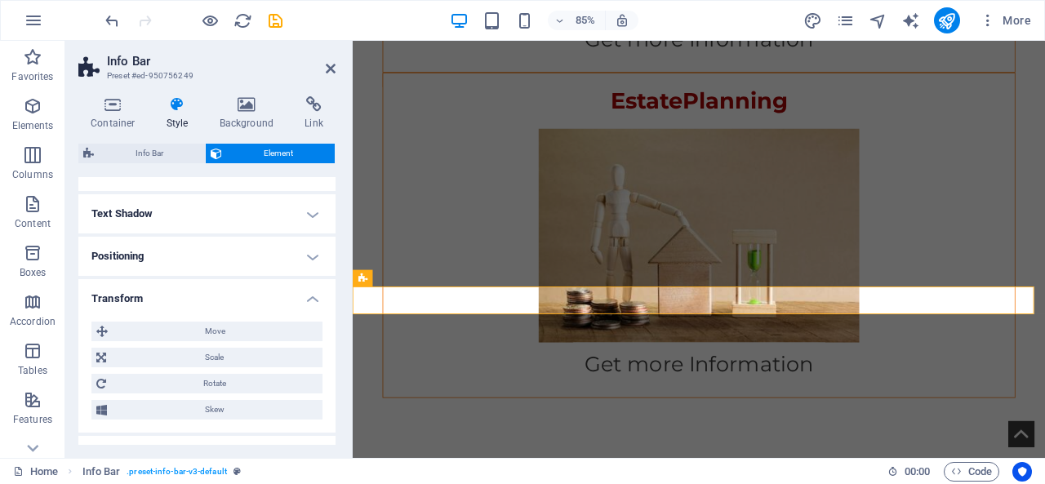
scroll to position [300, 0]
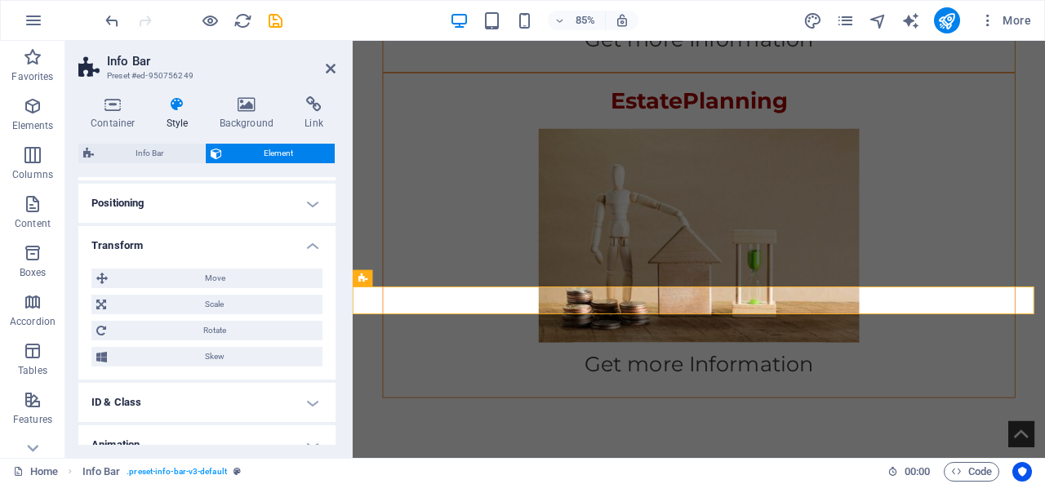
click at [266, 241] on h4 "Transform" at bounding box center [206, 240] width 257 height 29
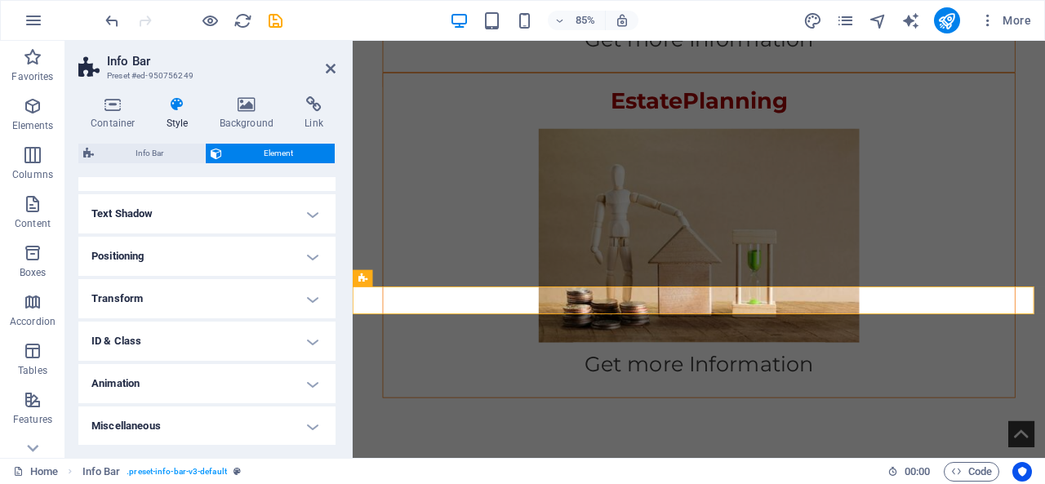
scroll to position [11, 0]
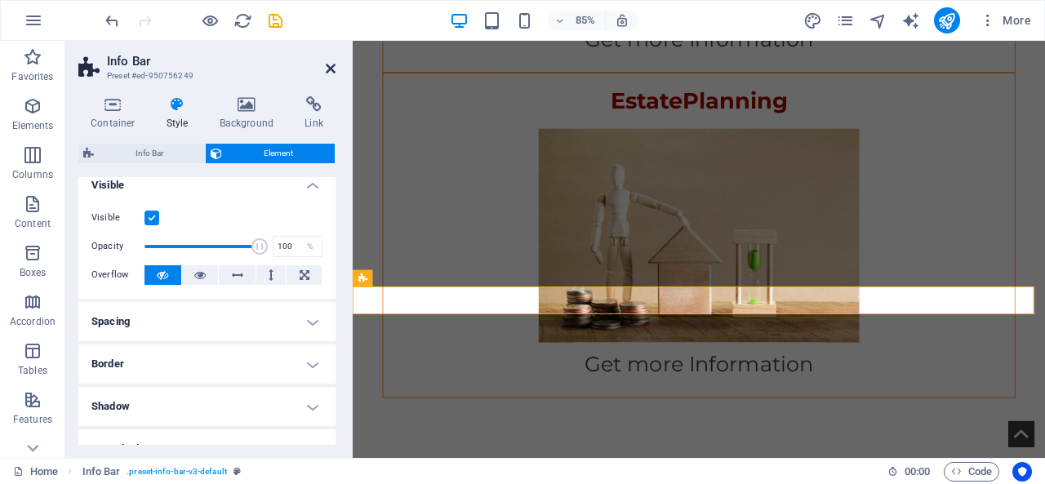
click at [328, 65] on icon at bounding box center [331, 68] width 10 height 13
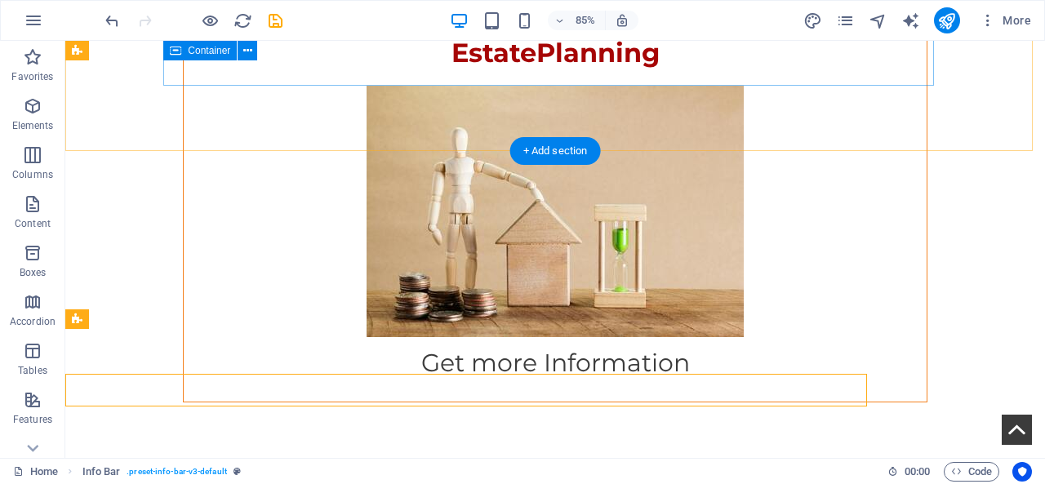
scroll to position [2772, 0]
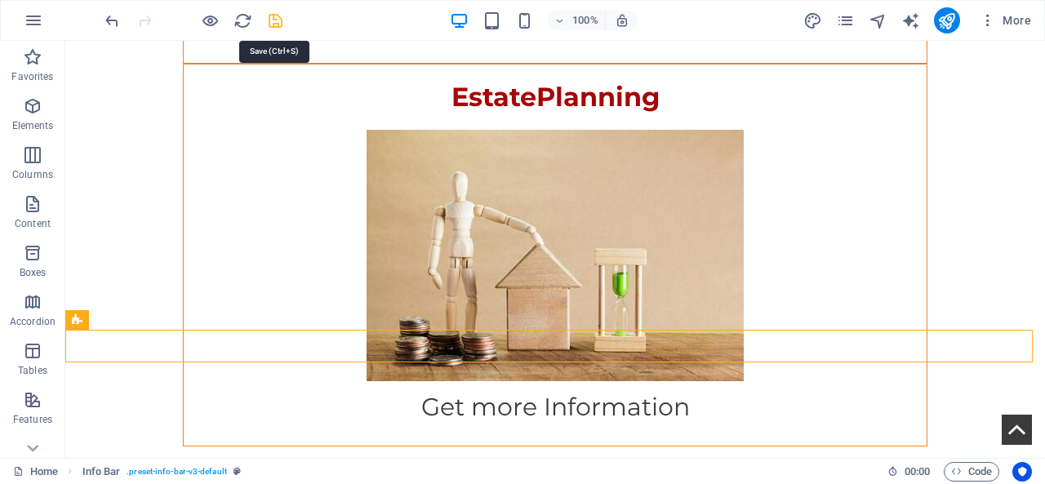
click at [268, 11] on icon "save" at bounding box center [275, 20] width 19 height 19
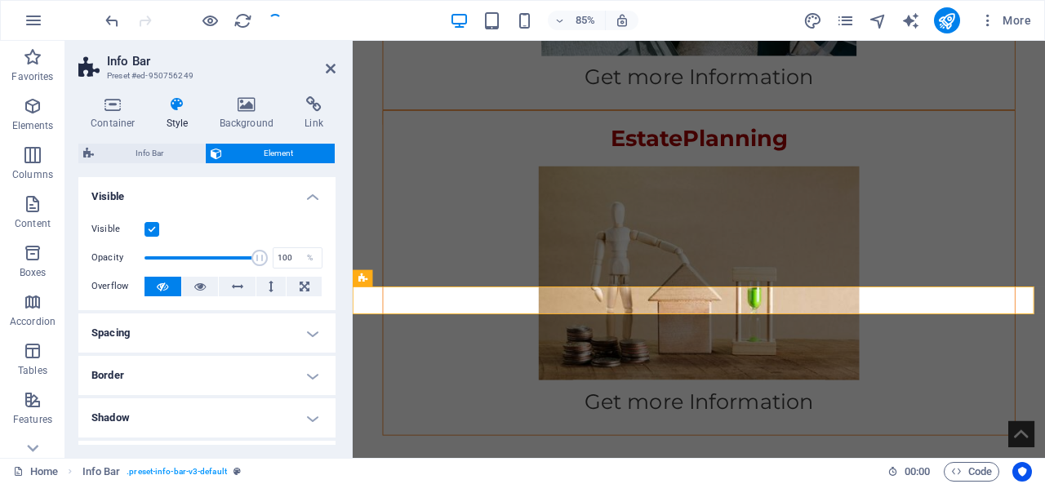
scroll to position [2816, 0]
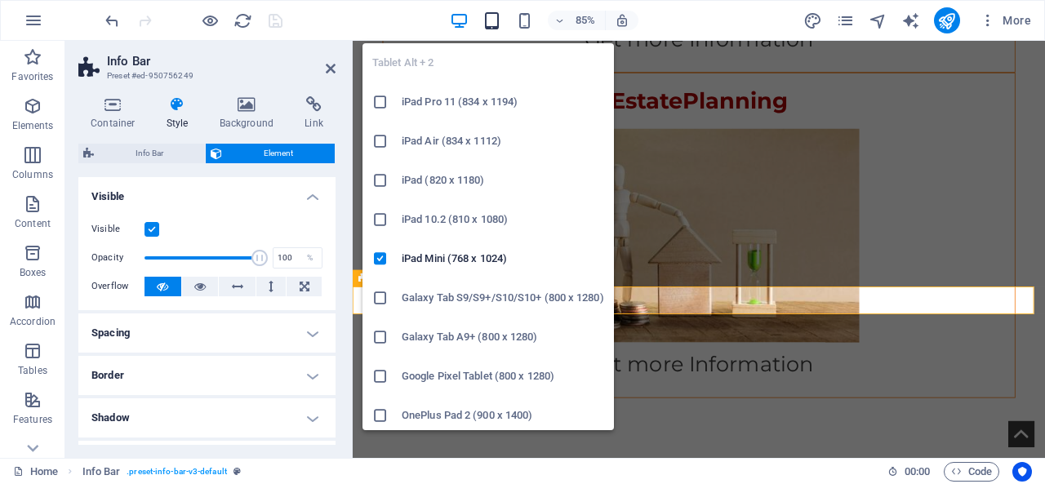
click at [488, 18] on icon "button" at bounding box center [492, 20] width 19 height 19
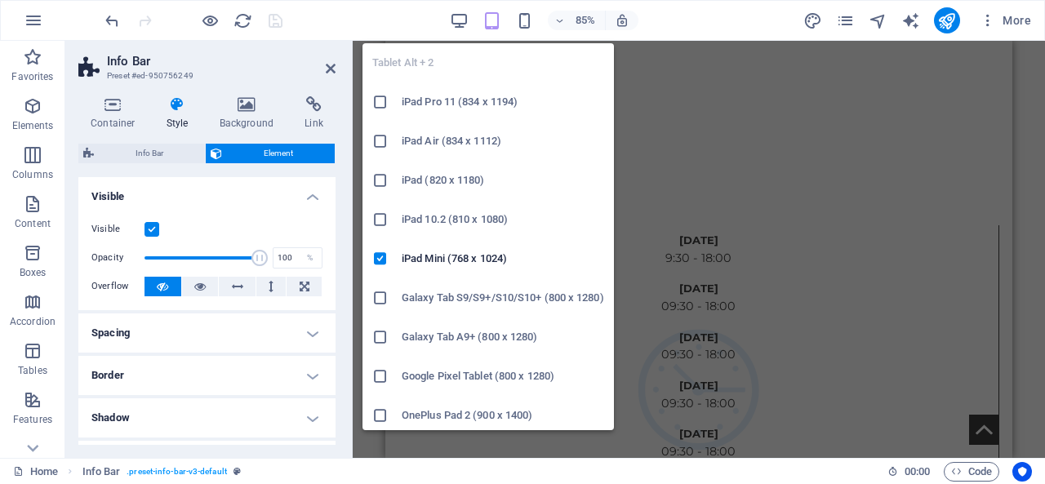
scroll to position [2587, 0]
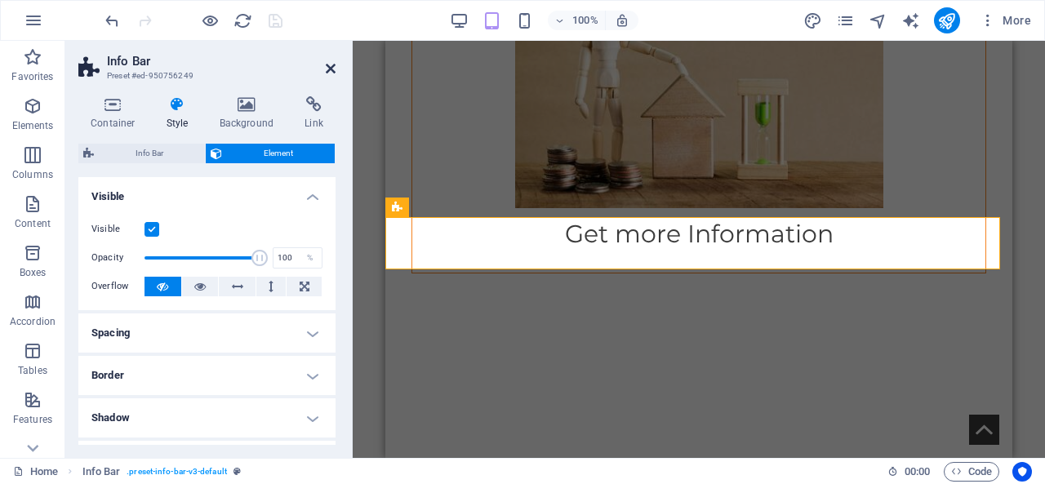
click at [328, 64] on icon at bounding box center [331, 68] width 10 height 13
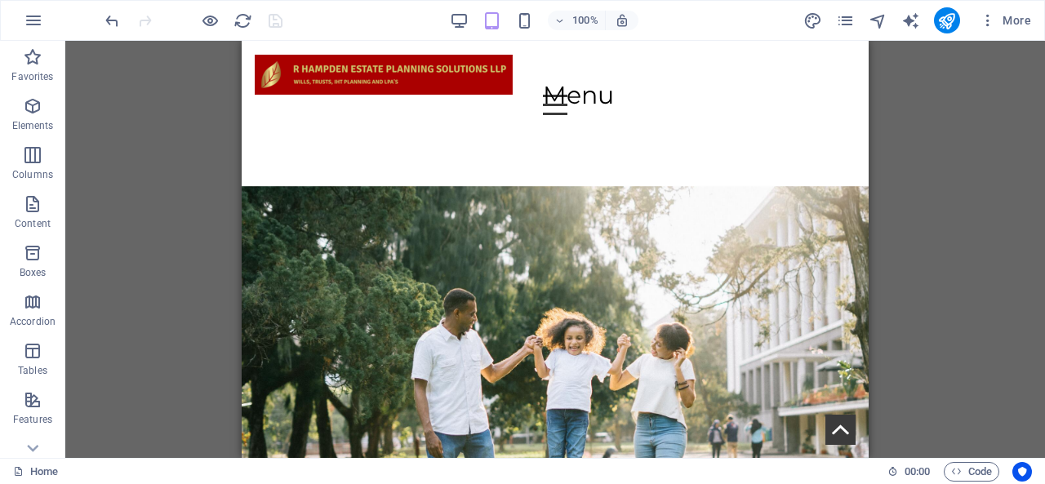
scroll to position [0, 0]
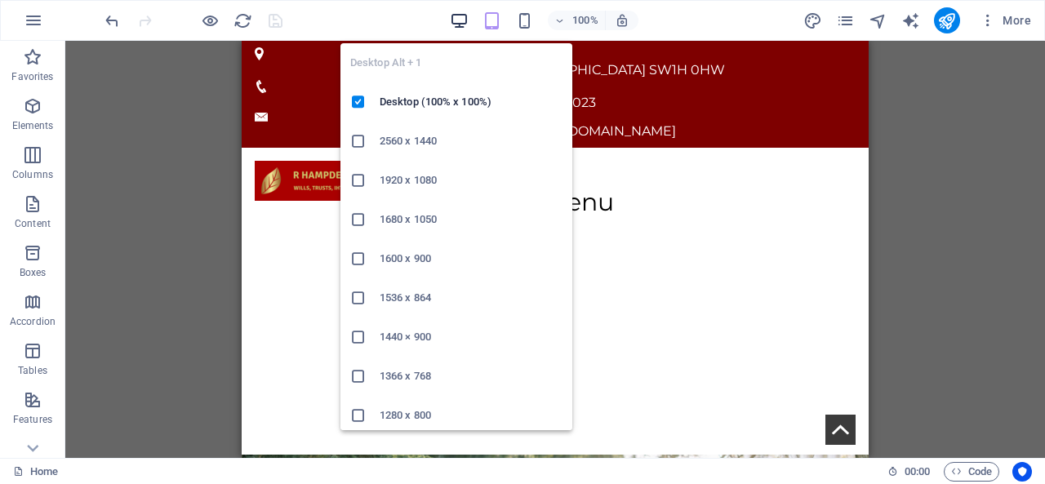
click at [454, 20] on icon "button" at bounding box center [459, 20] width 19 height 19
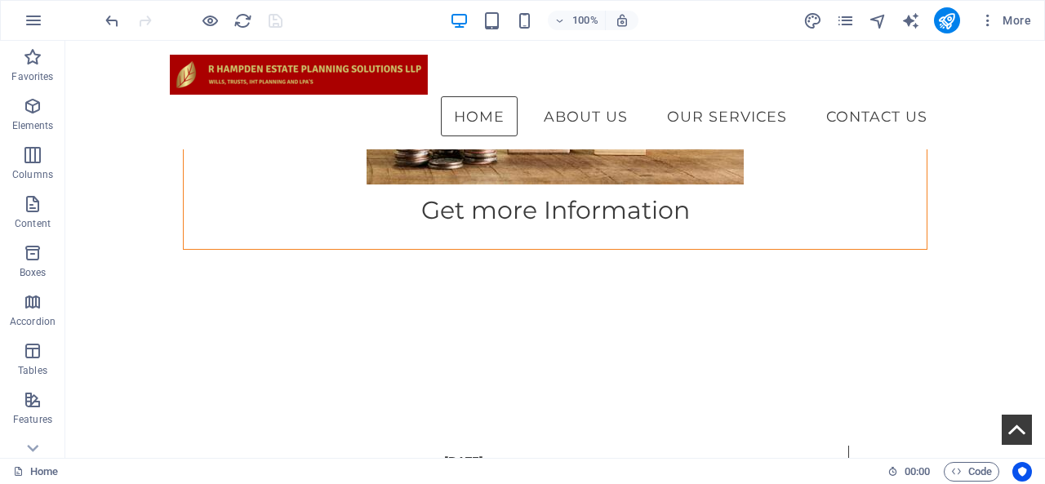
scroll to position [2909, 0]
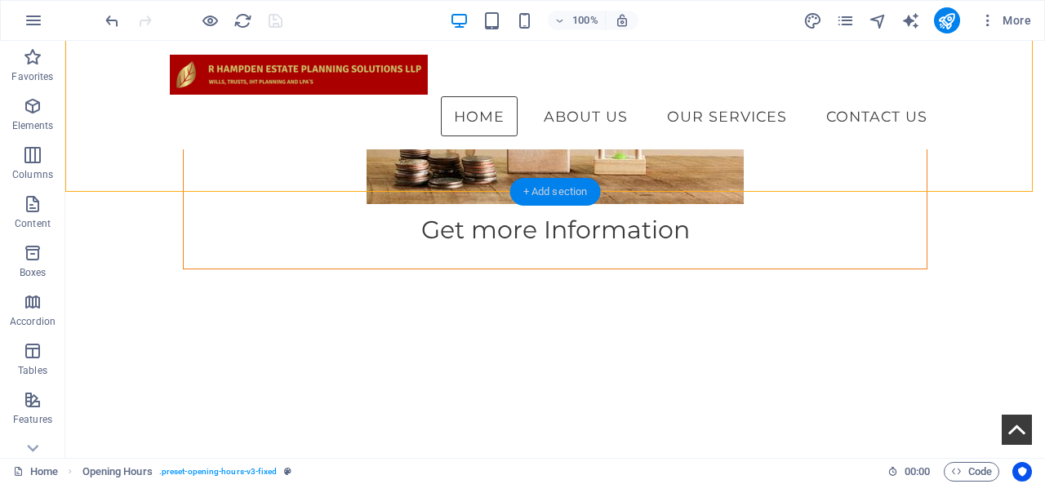
click at [540, 184] on div "+ Add section" at bounding box center [555, 192] width 91 height 28
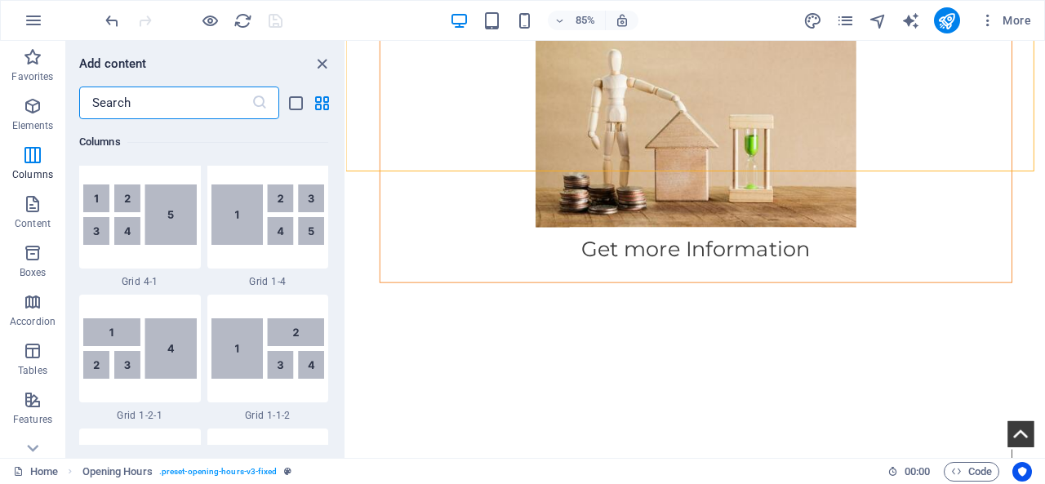
scroll to position [2002, 0]
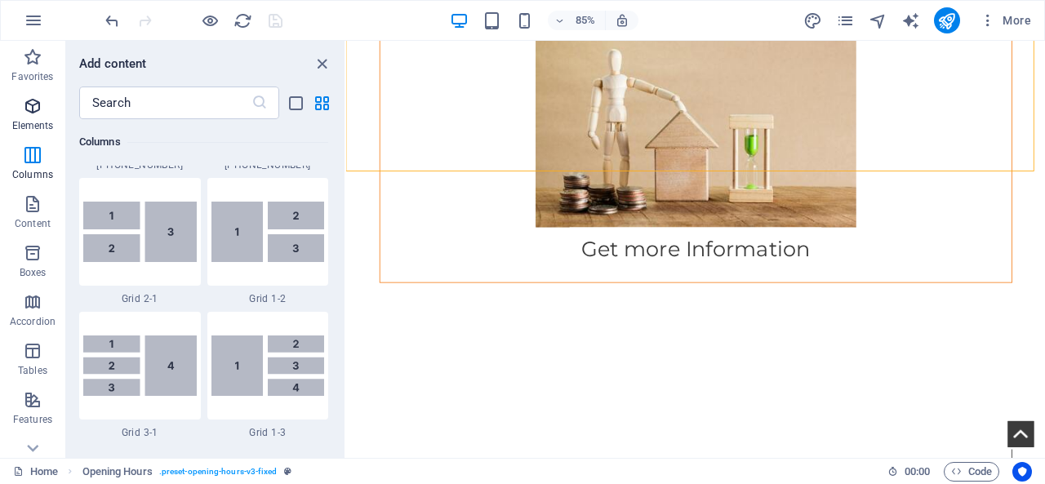
click at [39, 109] on icon "button" at bounding box center [33, 106] width 20 height 20
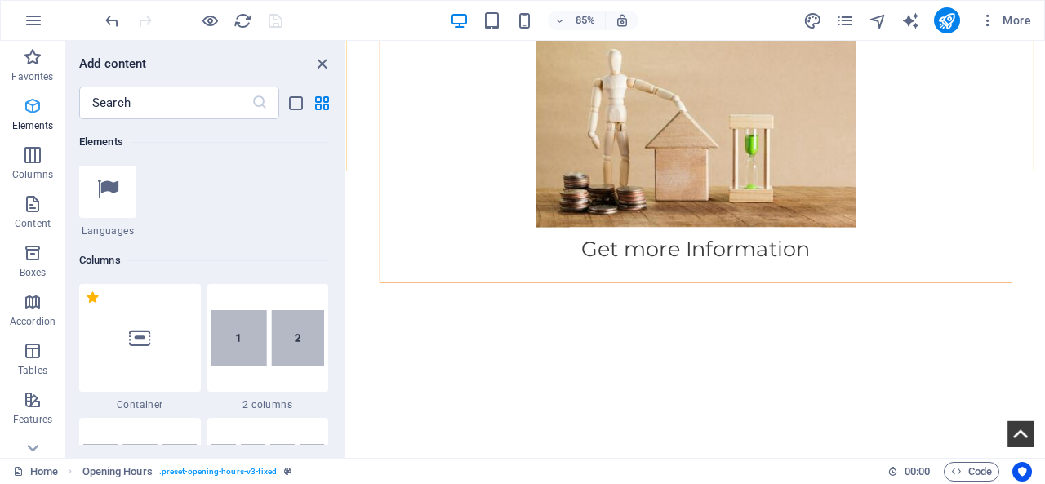
scroll to position [174, 0]
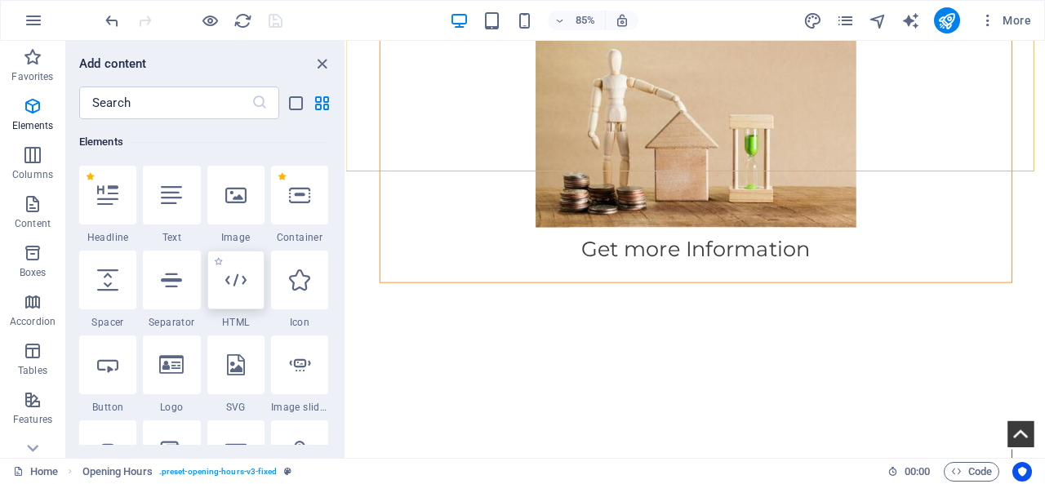
click at [231, 296] on div at bounding box center [235, 280] width 57 height 59
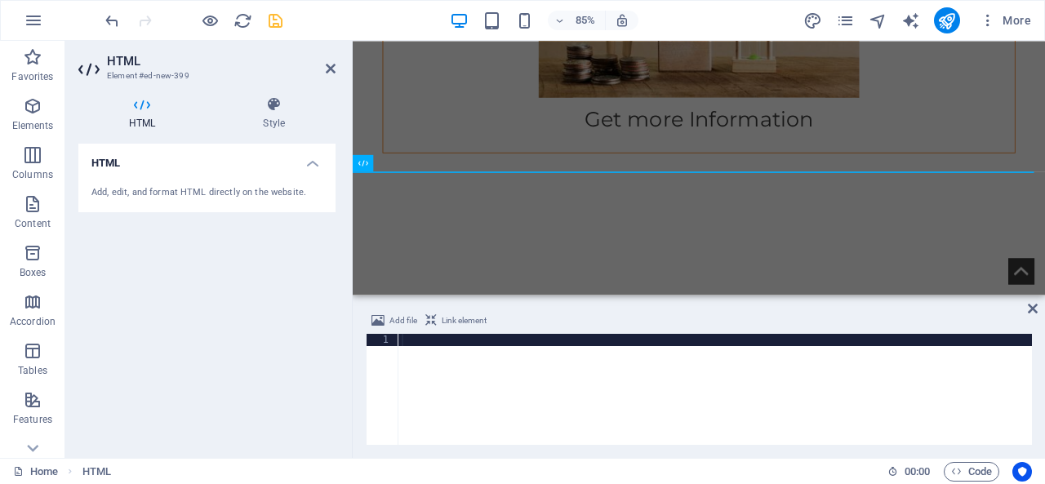
scroll to position [2836, 0]
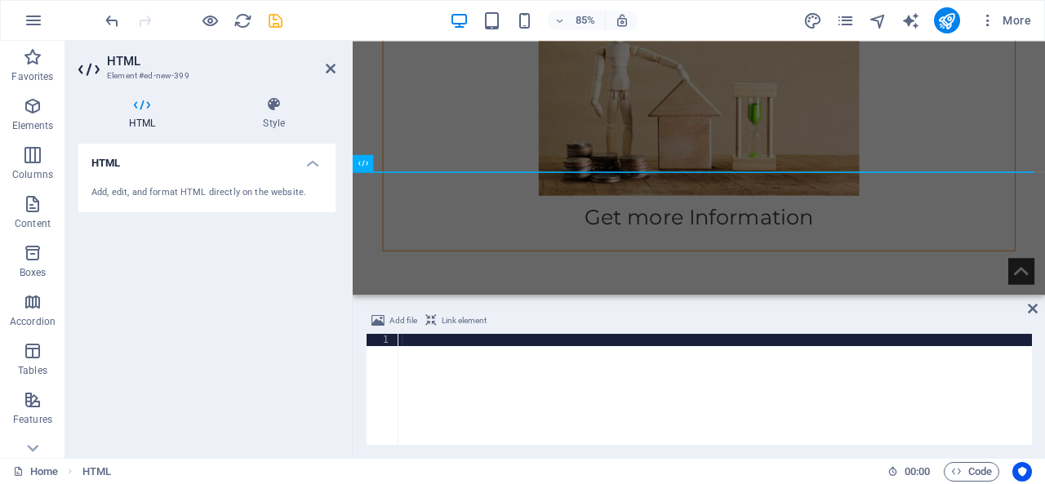
click at [461, 377] on div at bounding box center [716, 402] width 634 height 136
type textarea "<div class="elfsight-app-c07155b0-b6ba-4888-92e5-e6130dd916b3" data-elfsight-ap…"
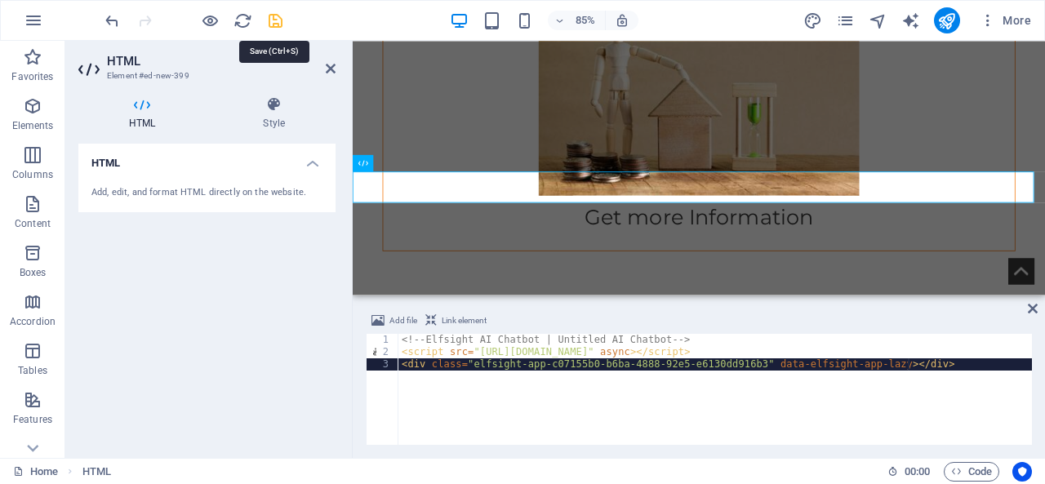
click at [268, 19] on icon "save" at bounding box center [275, 20] width 19 height 19
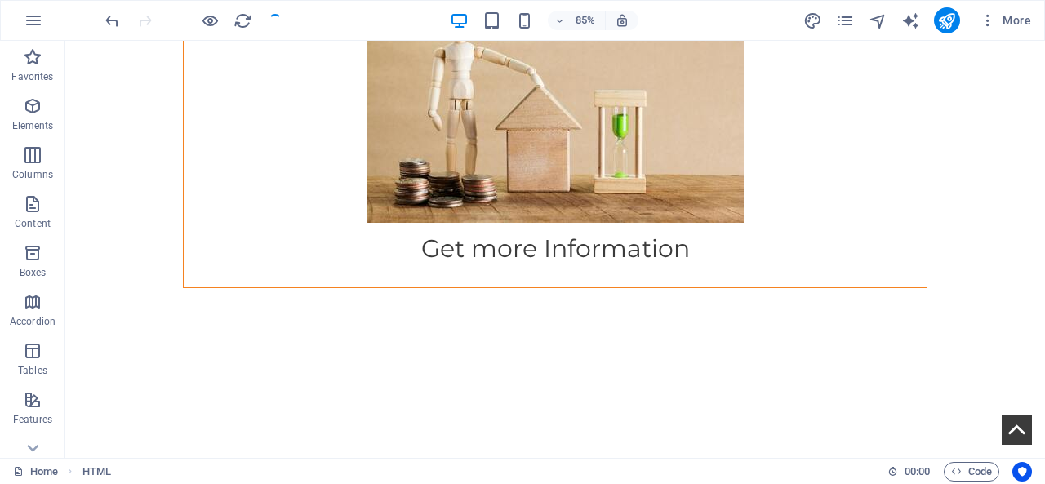
scroll to position [2952, 0]
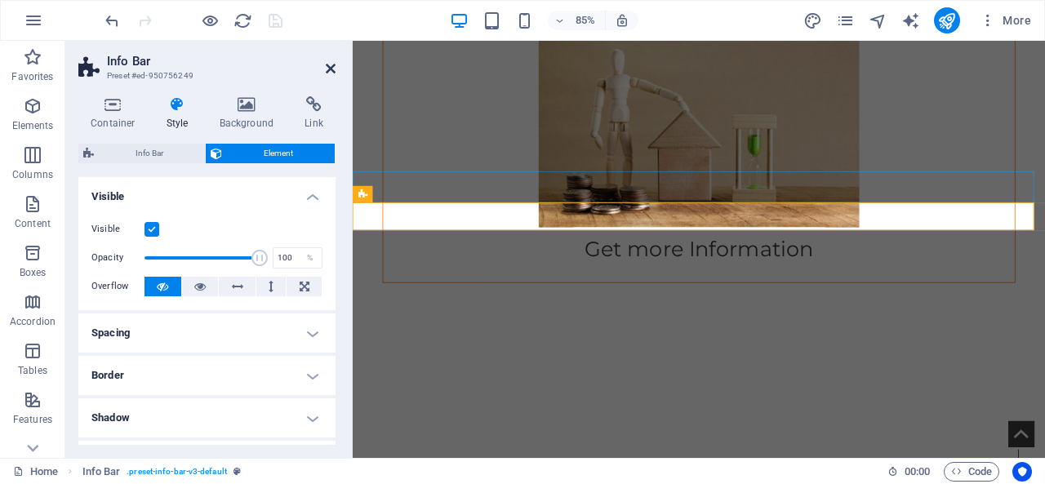
click at [328, 63] on icon at bounding box center [331, 68] width 10 height 13
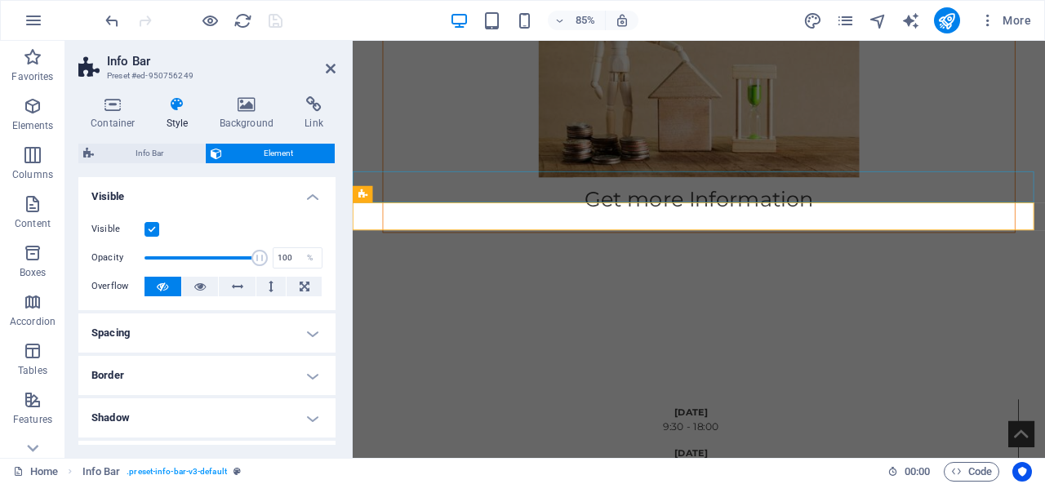
scroll to position [2908, 0]
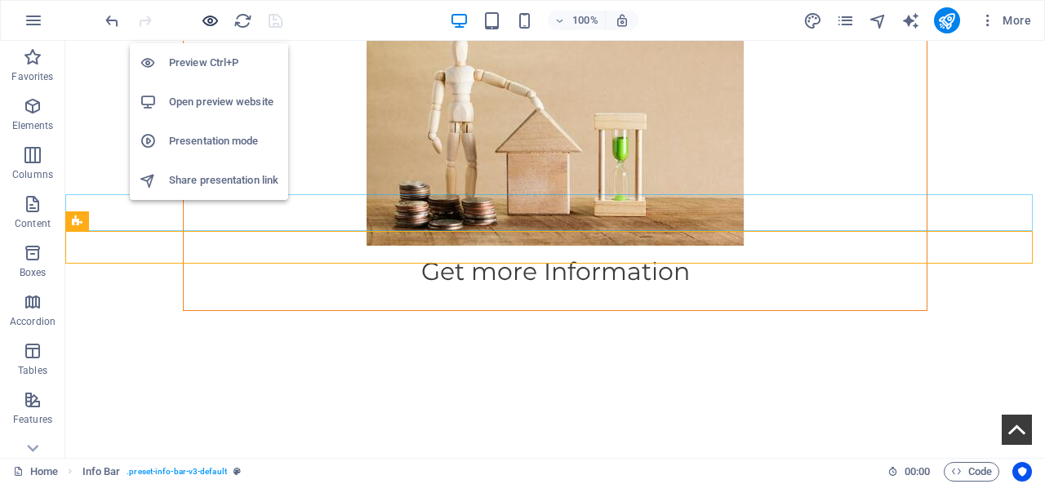
click at [212, 27] on icon "button" at bounding box center [210, 20] width 19 height 19
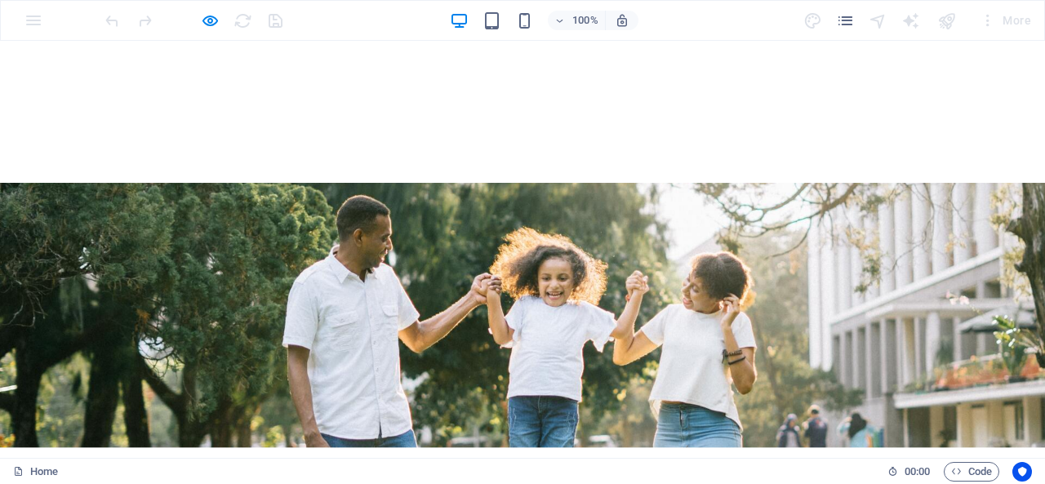
scroll to position [0, 0]
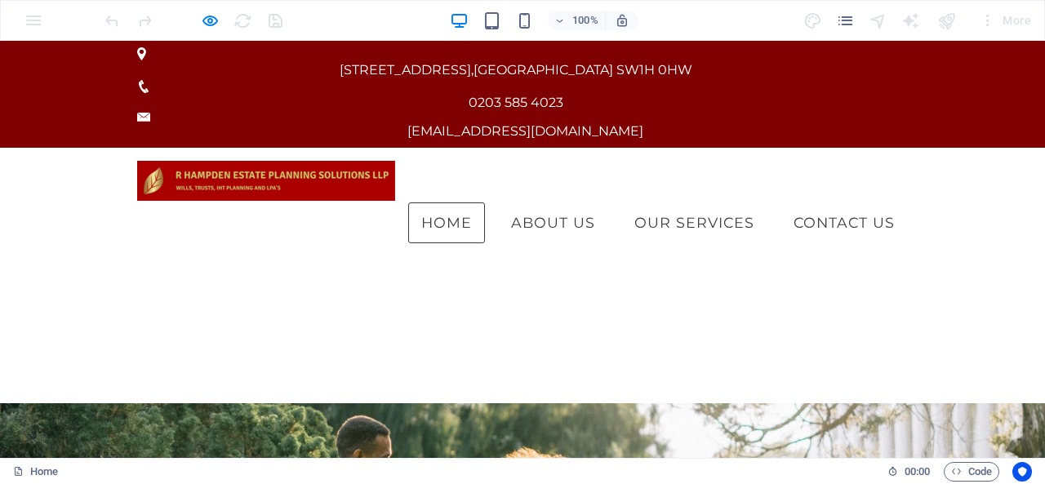
drag, startPoint x: 1045, startPoint y: 223, endPoint x: 1009, endPoint y: 80, distance: 147.2
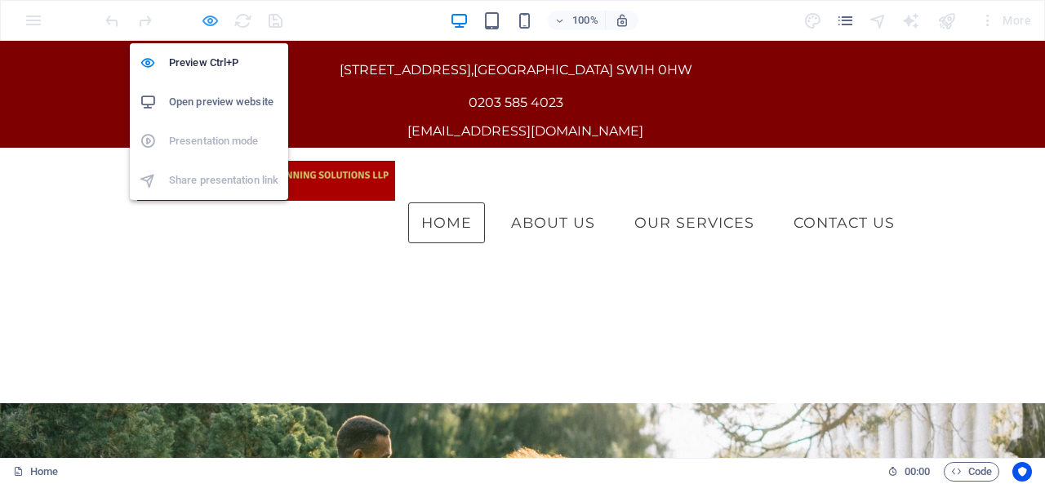
click at [203, 19] on icon "button" at bounding box center [210, 20] width 19 height 19
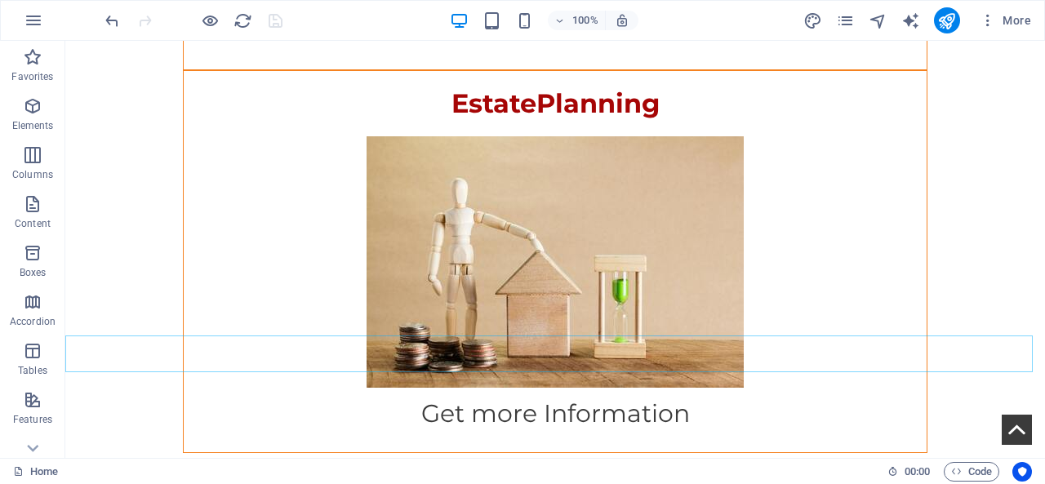
scroll to position [3105, 0]
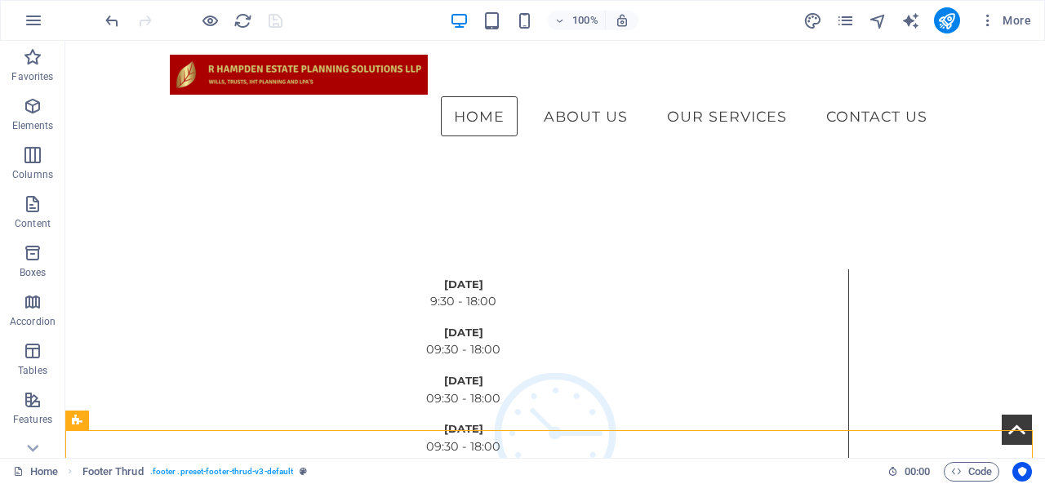
scroll to position [2740, 0]
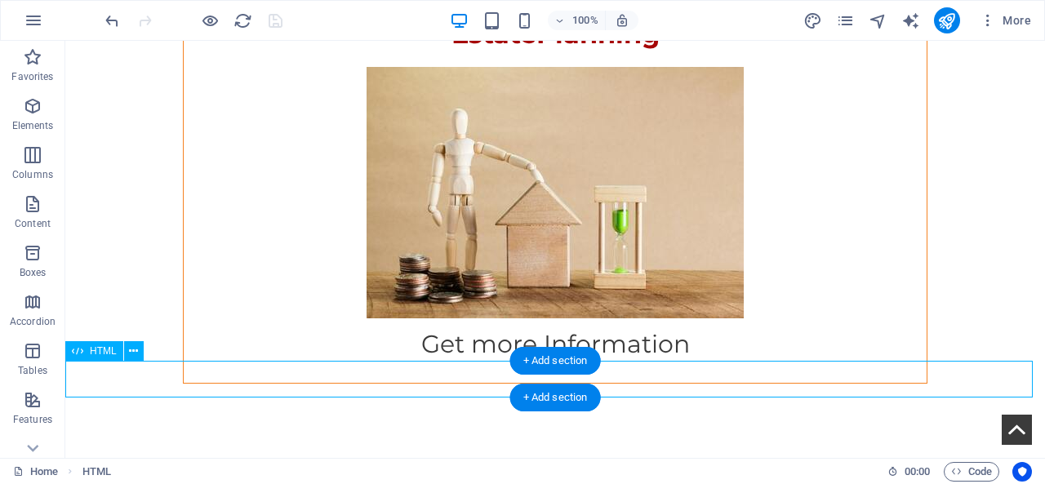
scroll to position [2859, 0]
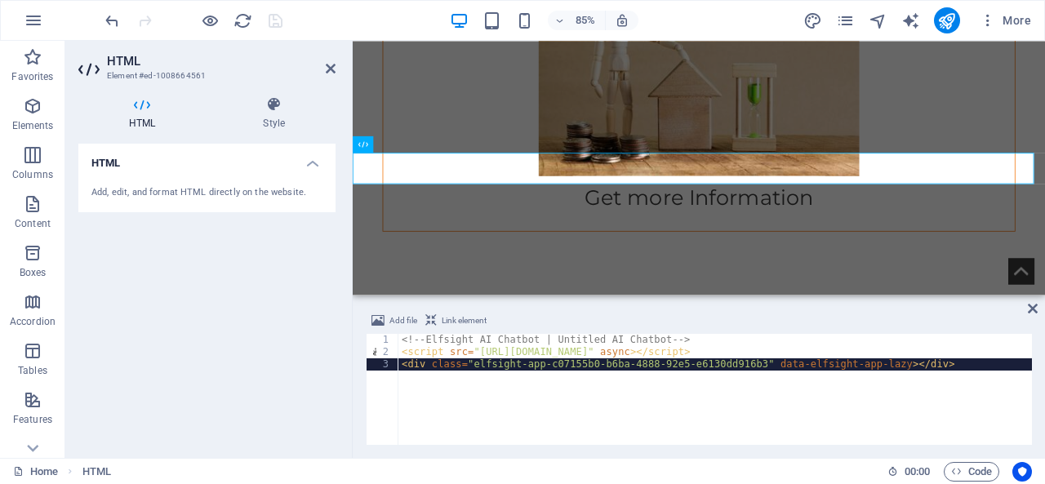
click at [407, 373] on div "<!-- Elfsight AI Chatbot | Untitled AI Chatbot --> < script src = "[URL][DOMAIN…" at bounding box center [716, 402] width 634 height 136
click at [937, 381] on div "<!-- Elfsight AI Chatbot | Untitled AI Chatbot --> < script src = "[URL][DOMAIN…" at bounding box center [716, 402] width 634 height 136
click at [937, 378] on div "<!-- Elfsight AI Chatbot | Untitled AI Chatbot --> < script src = "[URL][DOMAIN…" at bounding box center [716, 402] width 634 height 136
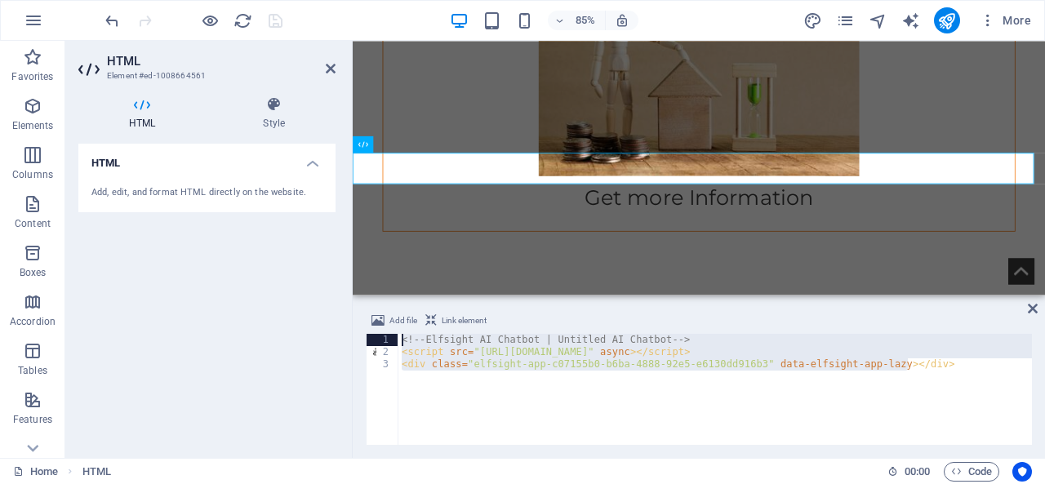
drag, startPoint x: 936, startPoint y: 368, endPoint x: 384, endPoint y: 332, distance: 553.3
click at [384, 332] on div "Add file Link element <div class="elfsight-app-c07155b0-b6ba-4888-92e5-e6130dd9…" at bounding box center [699, 378] width 666 height 134
paste textarea "div class="elfsight-app-c07155b0-b6ba-4888-92e5-e6130dd916b3" data-elfsight-app…"
type textarea "<div class="elfsight-app-c07155b0-b6ba-4888-92e5-e6130dd916b3" data-elfsight-ap…"
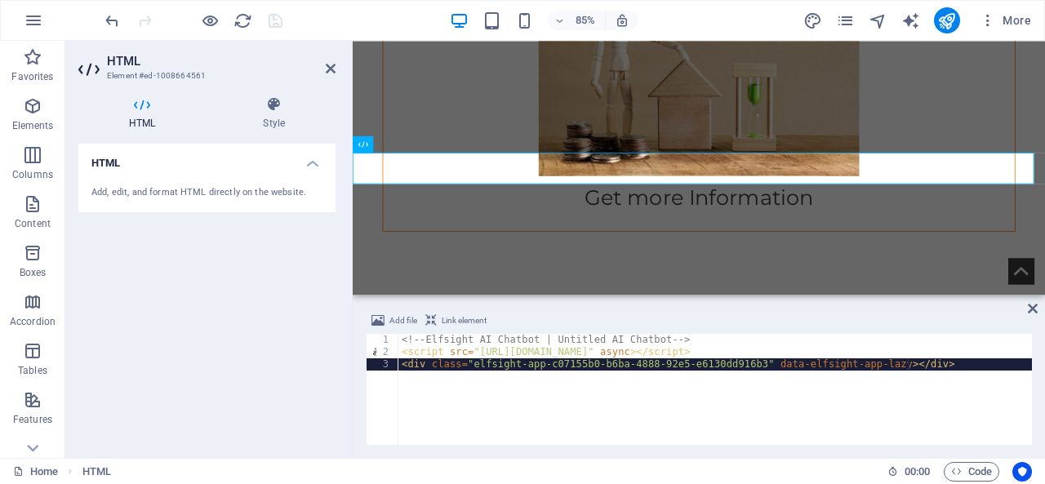
click at [745, 406] on div "<!-- Elfsight AI Chatbot | Untitled AI Chatbot --> < script src = "[URL][DOMAIN…" at bounding box center [716, 402] width 634 height 136
click at [442, 321] on span "Link element" at bounding box center [464, 321] width 45 height 20
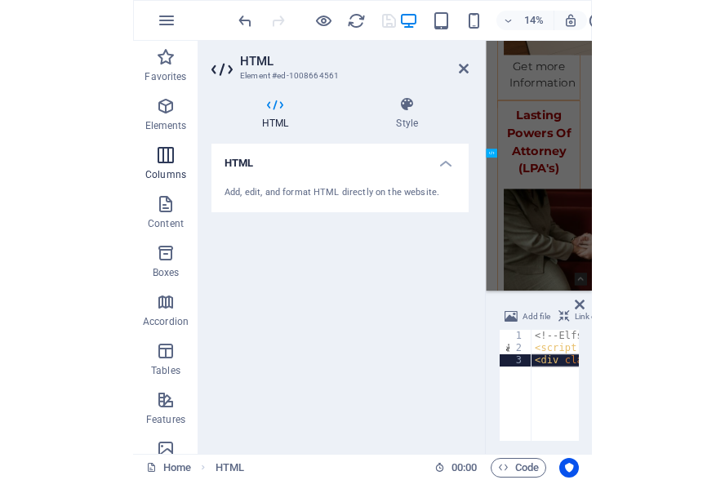
scroll to position [2884, 0]
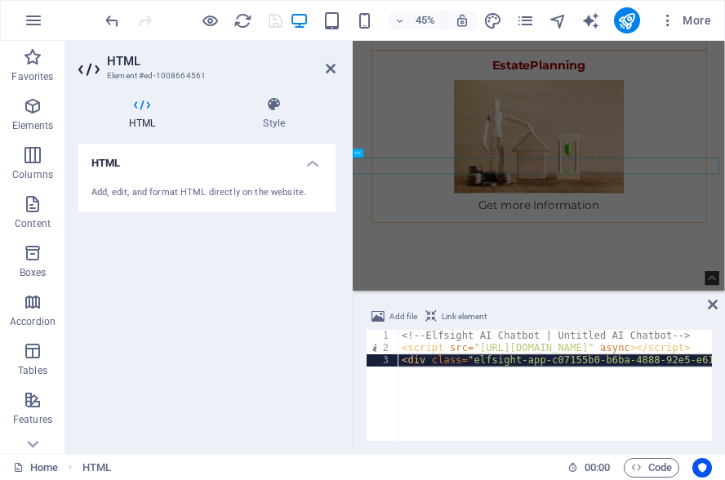
click at [334, 76] on header "HTML Element #ed-1008664561" at bounding box center [206, 62] width 257 height 42
click at [330, 73] on icon at bounding box center [331, 68] width 10 height 13
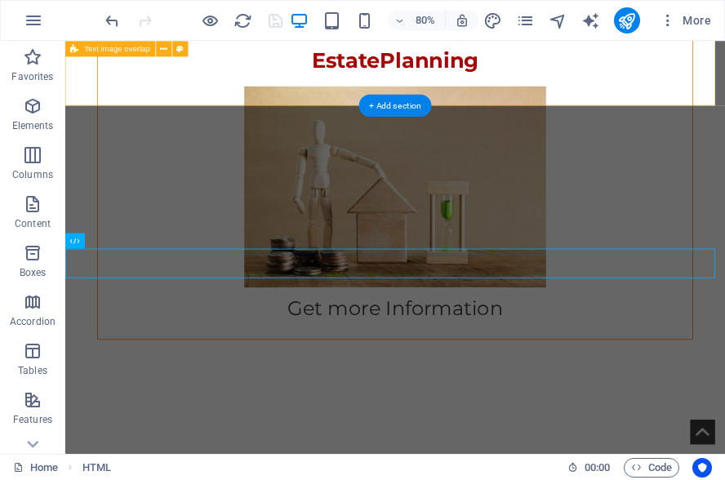
scroll to position [2860, 0]
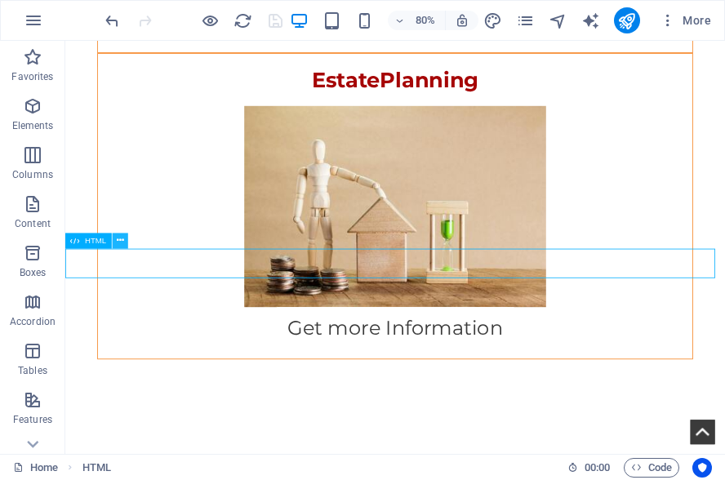
click at [120, 244] on icon at bounding box center [120, 241] width 7 height 14
click at [201, 1] on div "80% More" at bounding box center [363, 20] width 724 height 39
click at [121, 241] on icon at bounding box center [120, 241] width 7 height 14
click at [127, 238] on button at bounding box center [120, 241] width 16 height 16
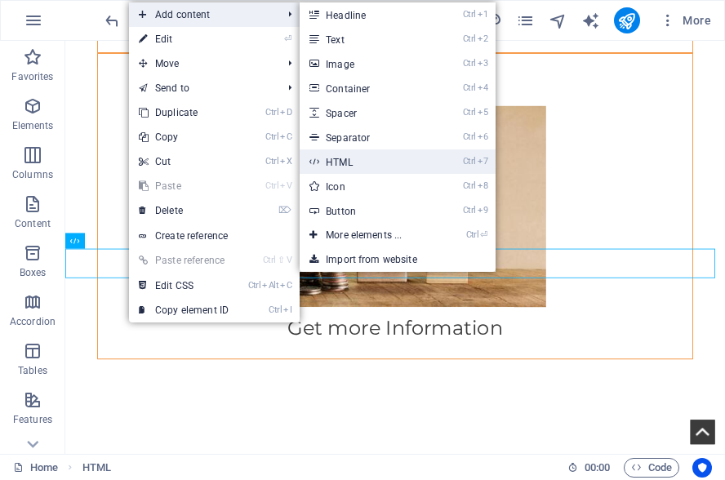
click at [338, 167] on link "Ctrl 7 HTML" at bounding box center [367, 161] width 135 height 25
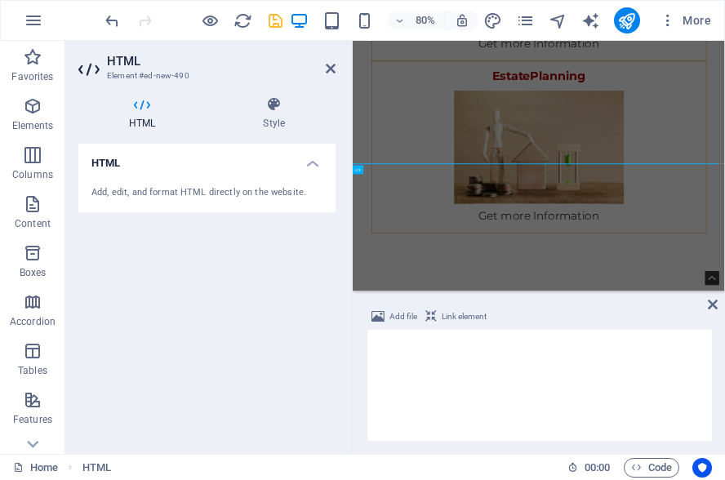
scroll to position [2884, 0]
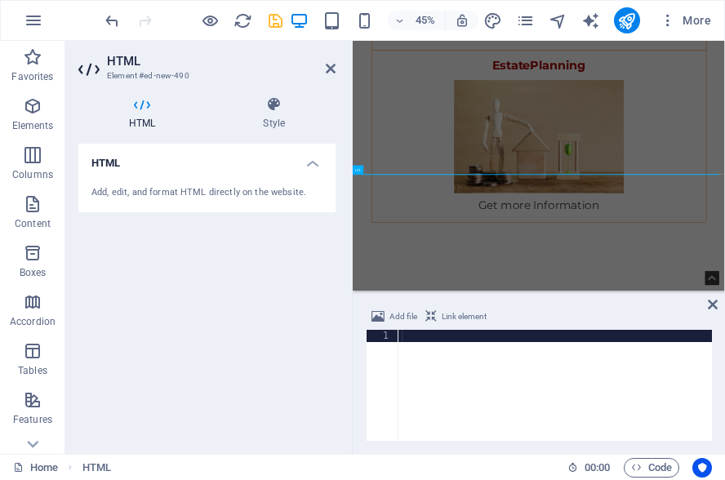
type textarea "<div class="elfsight-app-c07155b0-b6ba-4888-92e5-e6130dd916b3" data-elfsight-ap…"
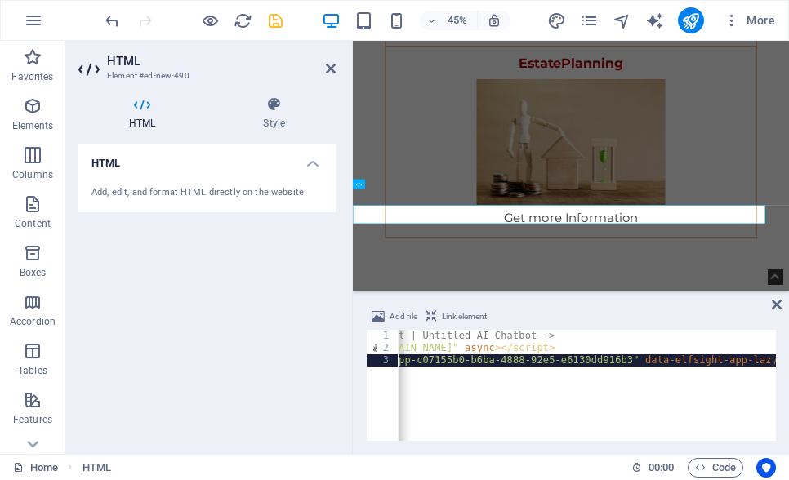
scroll to position [0, 136]
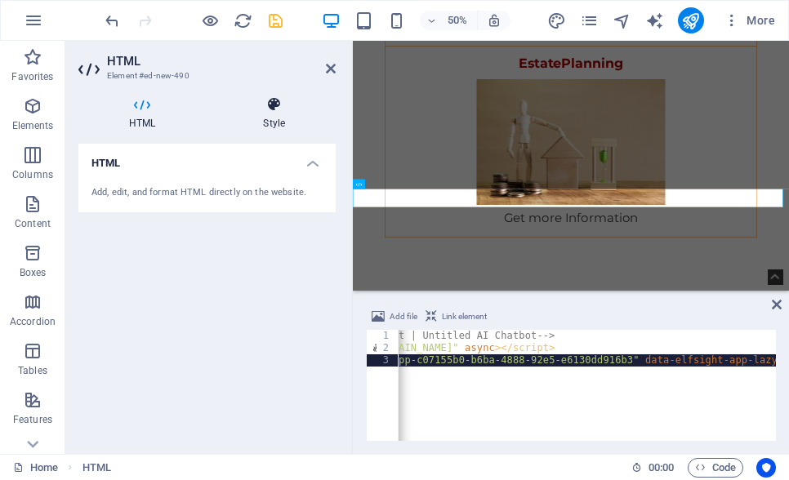
click at [287, 109] on icon at bounding box center [273, 104] width 123 height 16
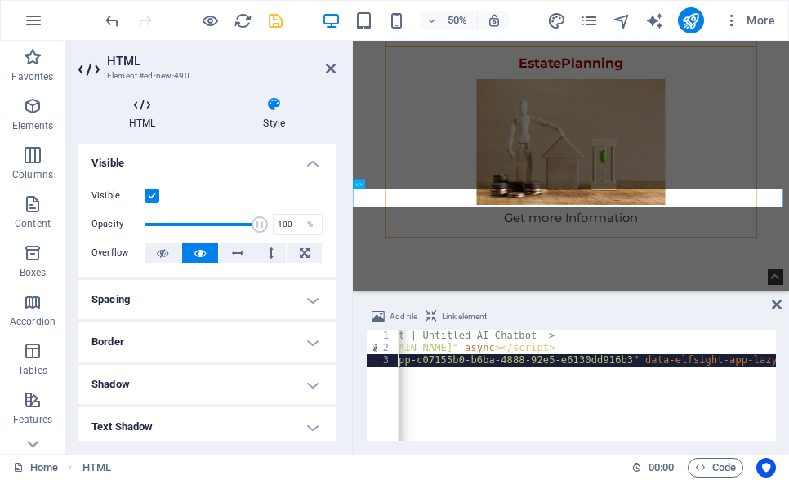
click at [188, 104] on icon at bounding box center [141, 104] width 127 height 16
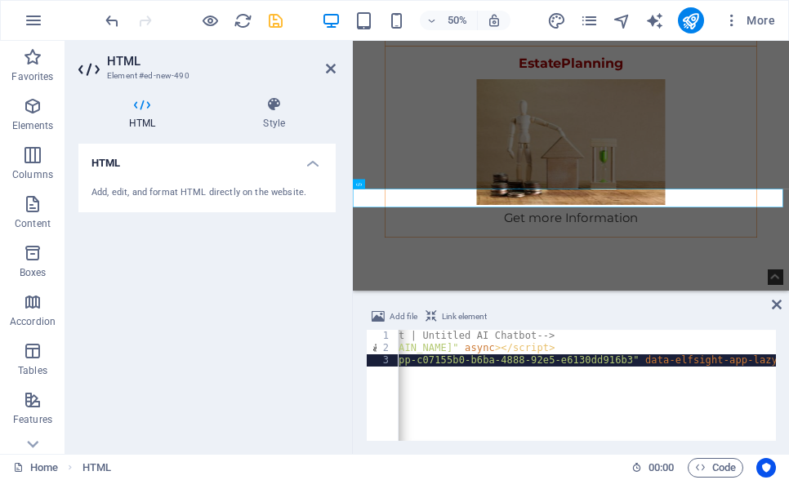
click at [232, 190] on div "Add, edit, and format HTML directly on the website." at bounding box center [206, 193] width 231 height 14
click at [283, 127] on h4 "Style" at bounding box center [273, 113] width 123 height 34
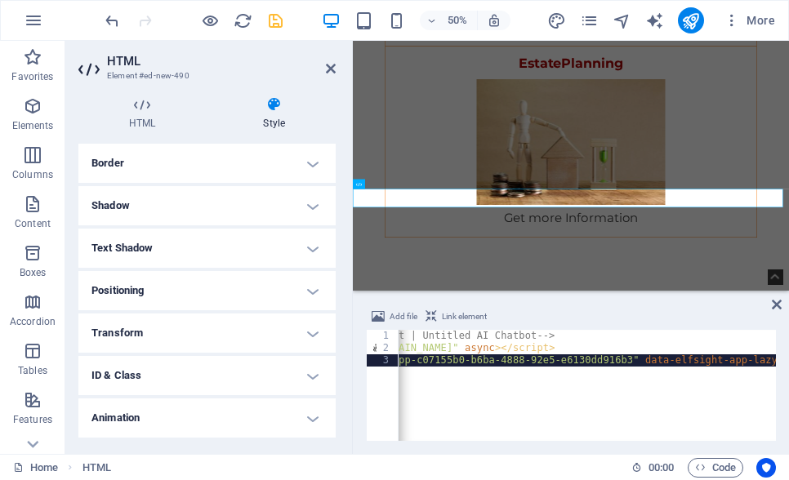
scroll to position [217, 0]
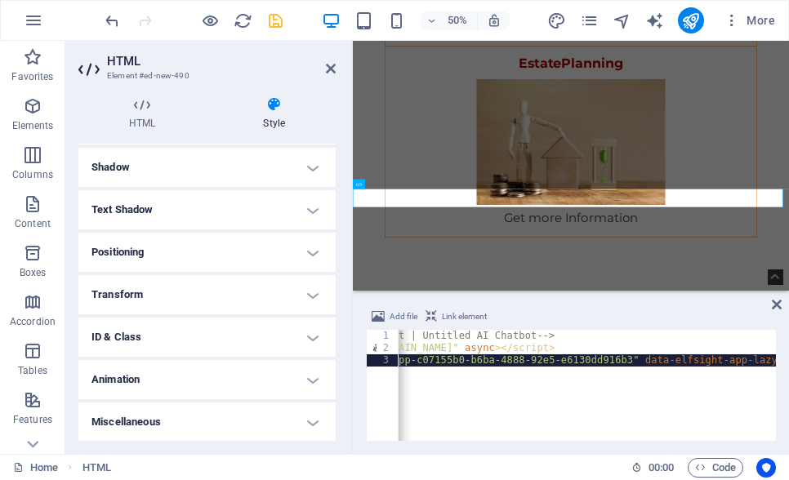
click at [230, 311] on h4 "Transform" at bounding box center [206, 294] width 257 height 39
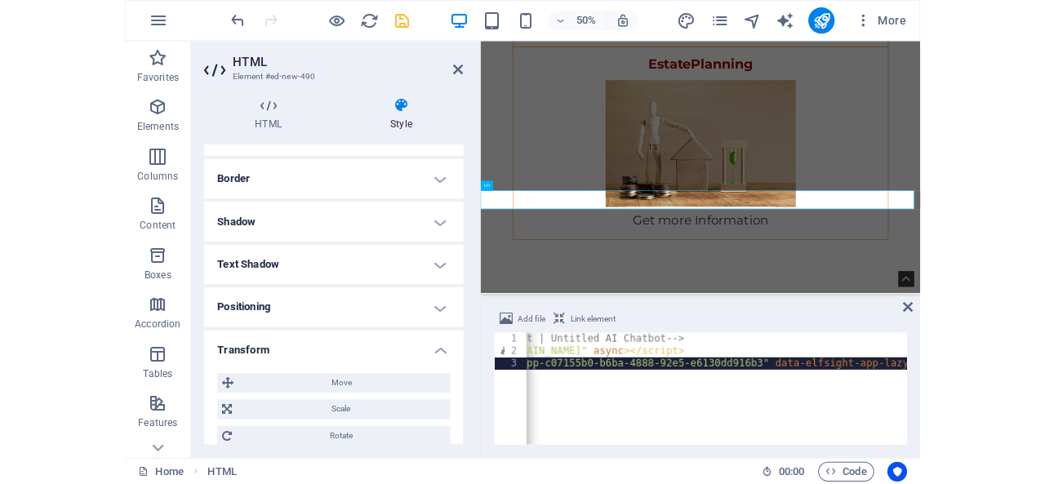
scroll to position [164, 0]
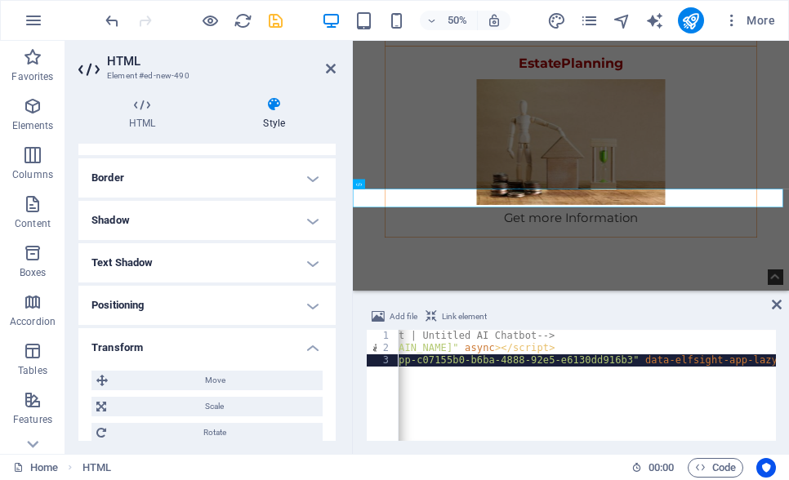
click at [229, 313] on h4 "Positioning" at bounding box center [206, 305] width 257 height 39
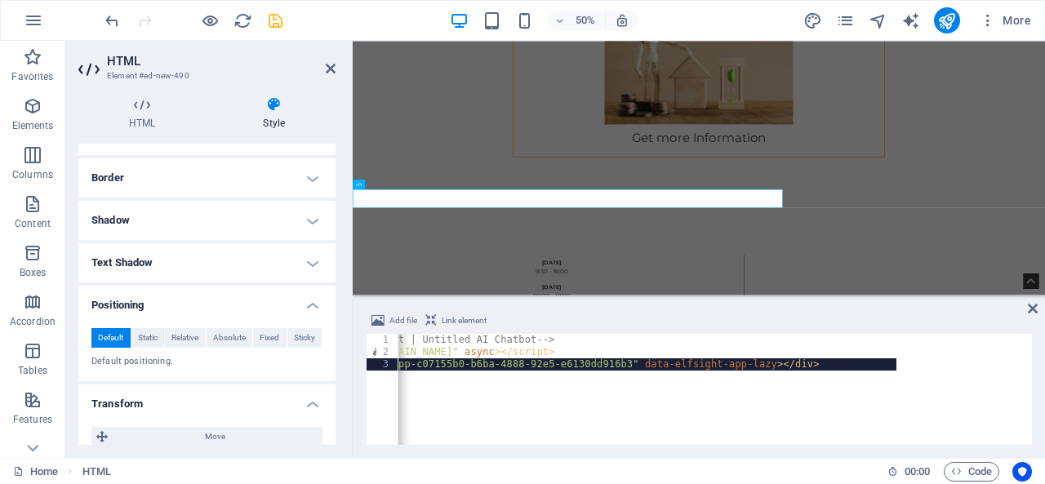
scroll to position [2730, 0]
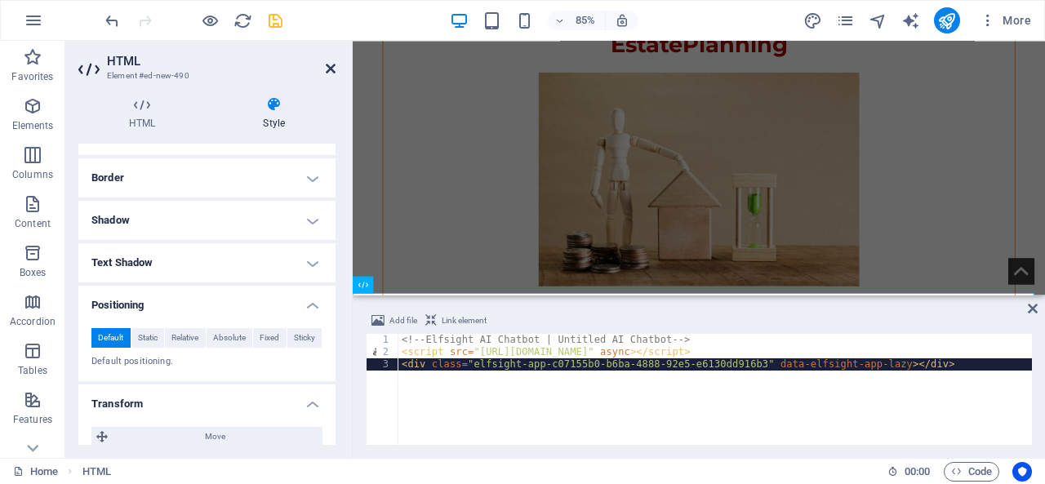
click at [329, 65] on icon at bounding box center [331, 68] width 10 height 13
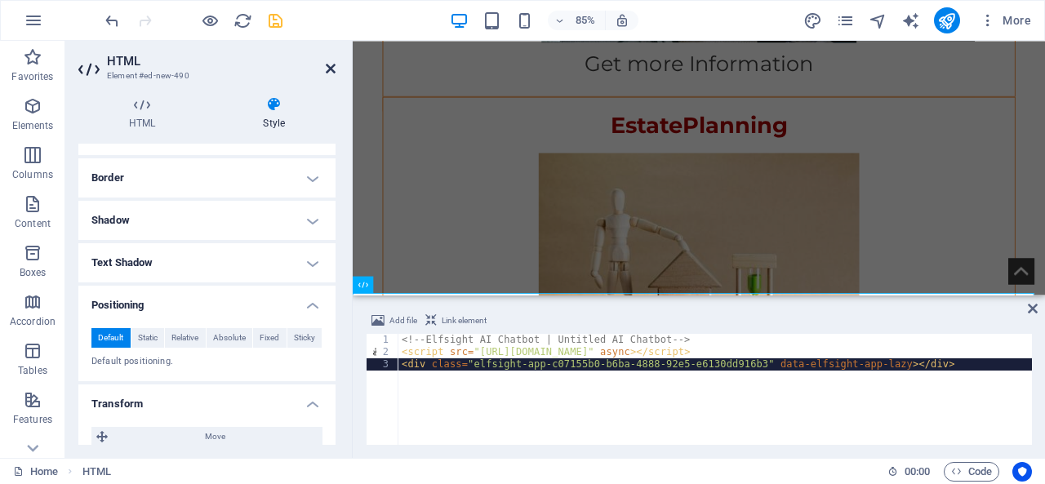
scroll to position [2801, 0]
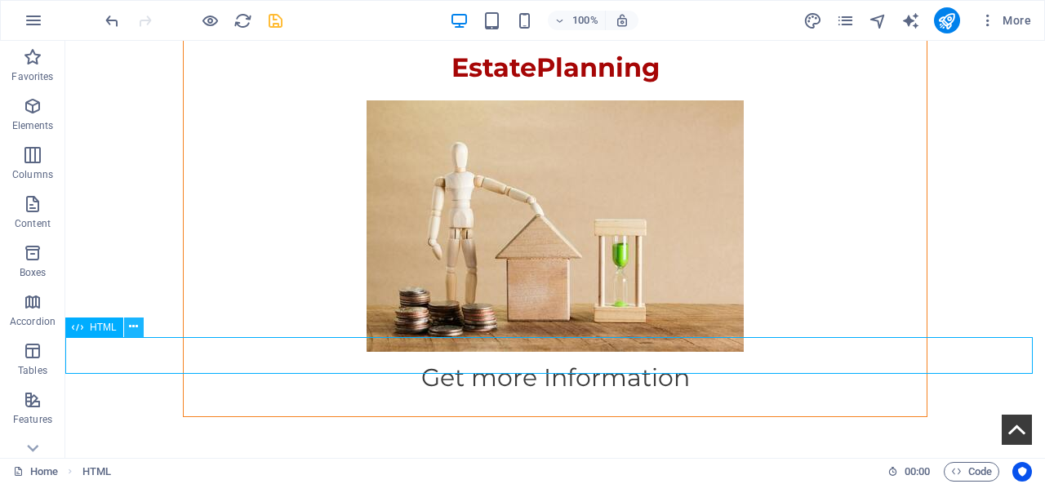
click at [127, 324] on button at bounding box center [134, 328] width 20 height 20
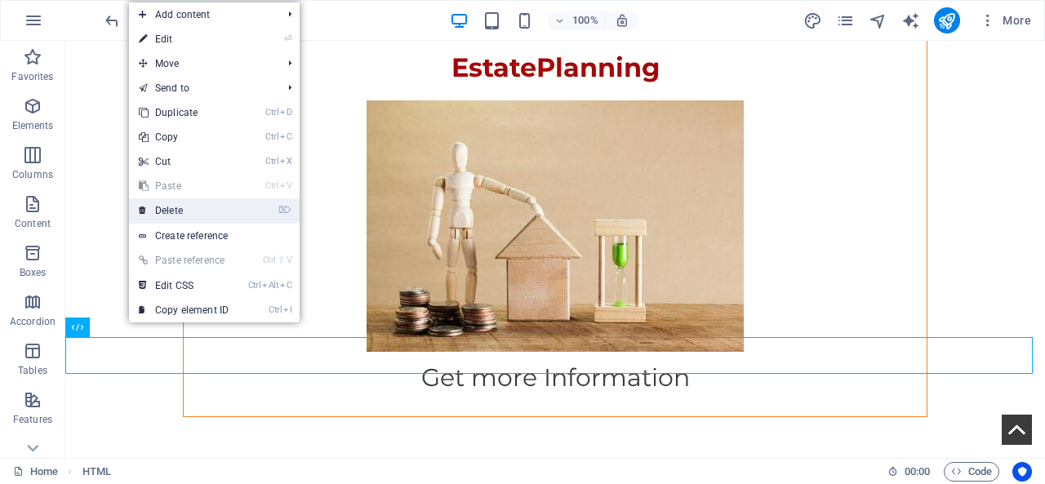
click at [181, 212] on link "⌦ Delete" at bounding box center [183, 210] width 109 height 25
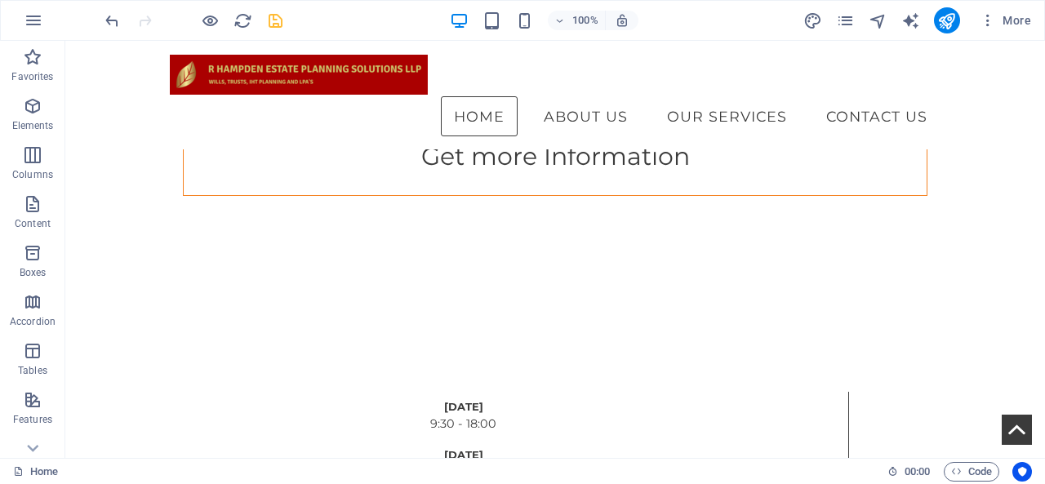
scroll to position [2978, 0]
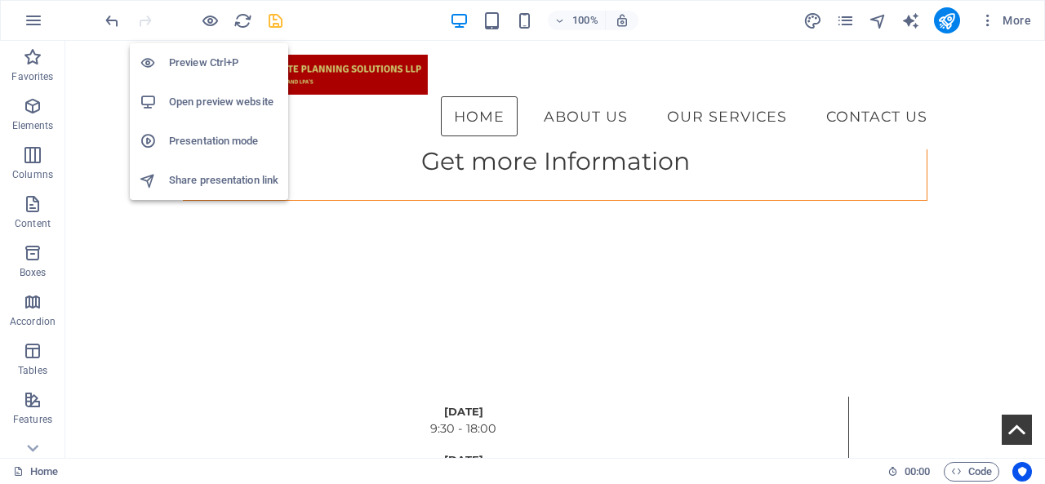
click at [209, 119] on li "Open preview website" at bounding box center [209, 101] width 158 height 39
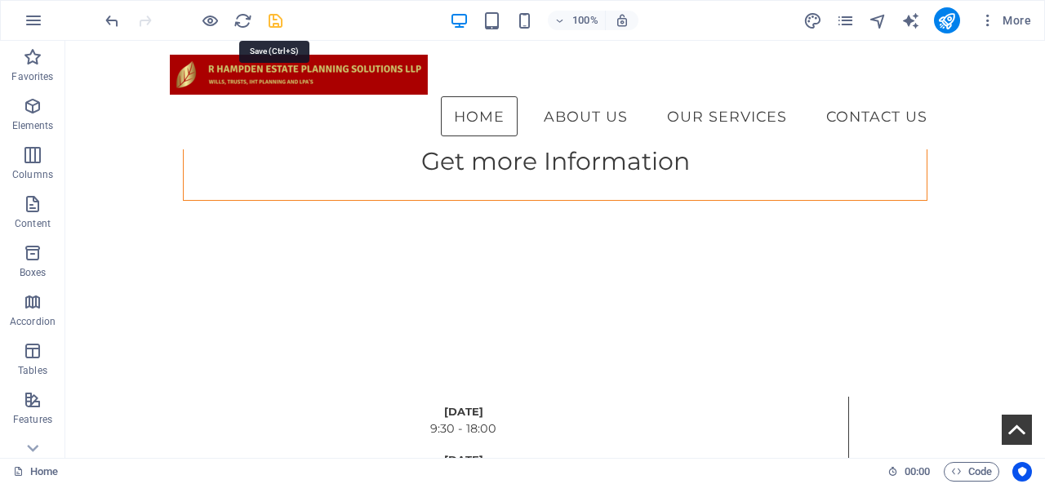
click at [282, 22] on icon "save" at bounding box center [275, 20] width 19 height 19
click at [956, 16] on icon "publish" at bounding box center [947, 20] width 19 height 19
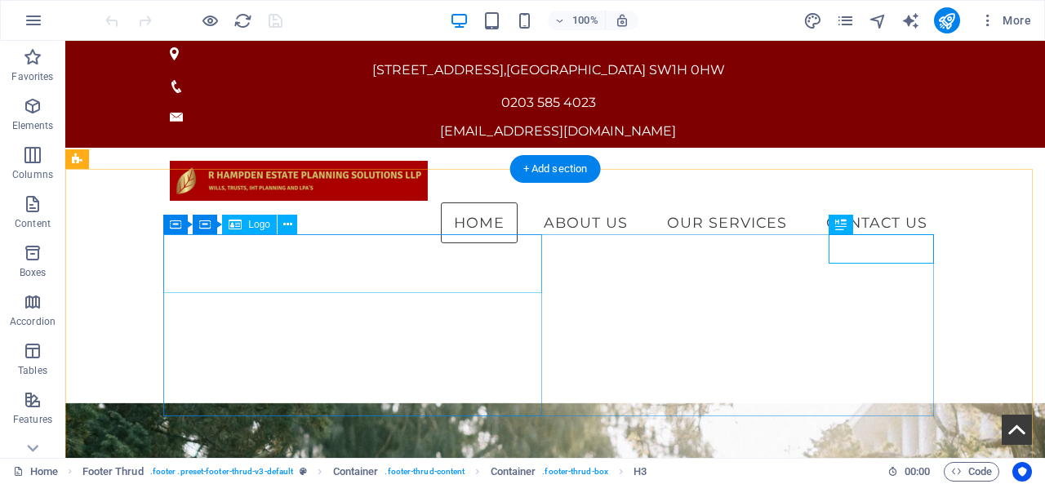
scroll to position [3001, 0]
